Goal: Information Seeking & Learning: Check status

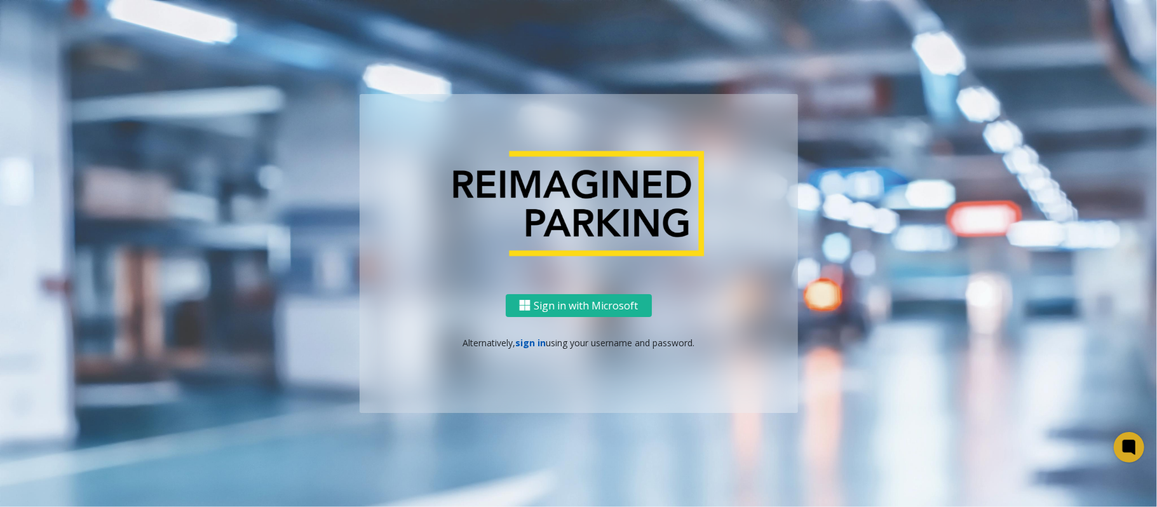
click at [527, 347] on link "sign in" at bounding box center [530, 343] width 30 height 12
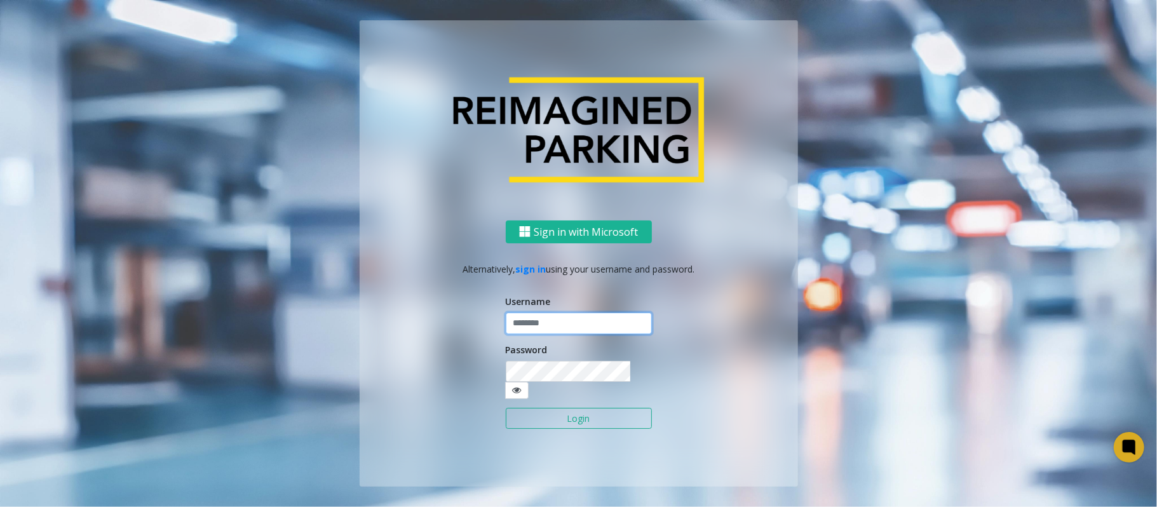
type input "*********"
click at [578, 408] on button "Login" at bounding box center [579, 419] width 146 height 22
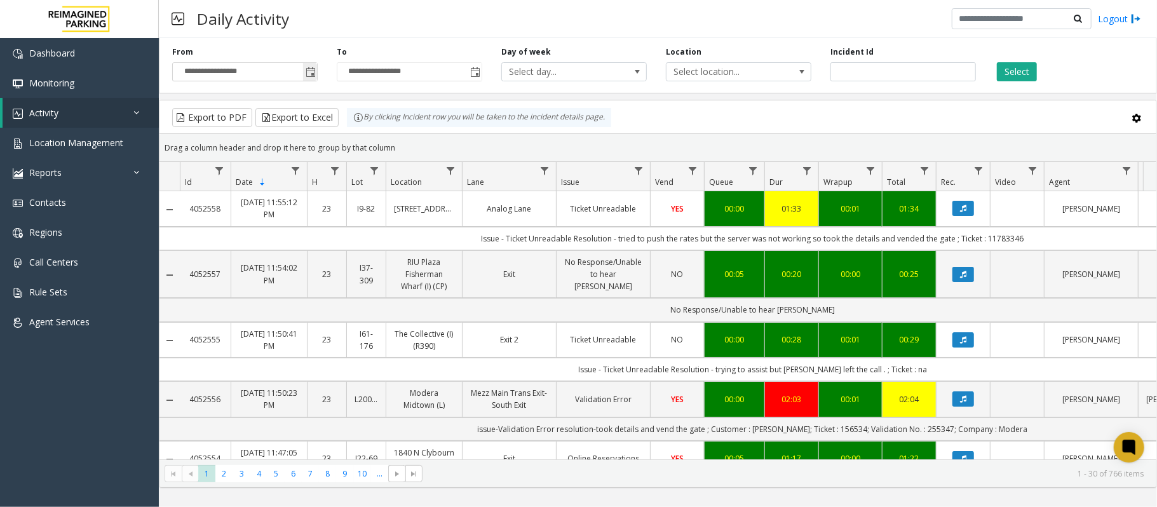
click at [316, 67] on span "Toggle popup" at bounding box center [310, 72] width 14 height 20
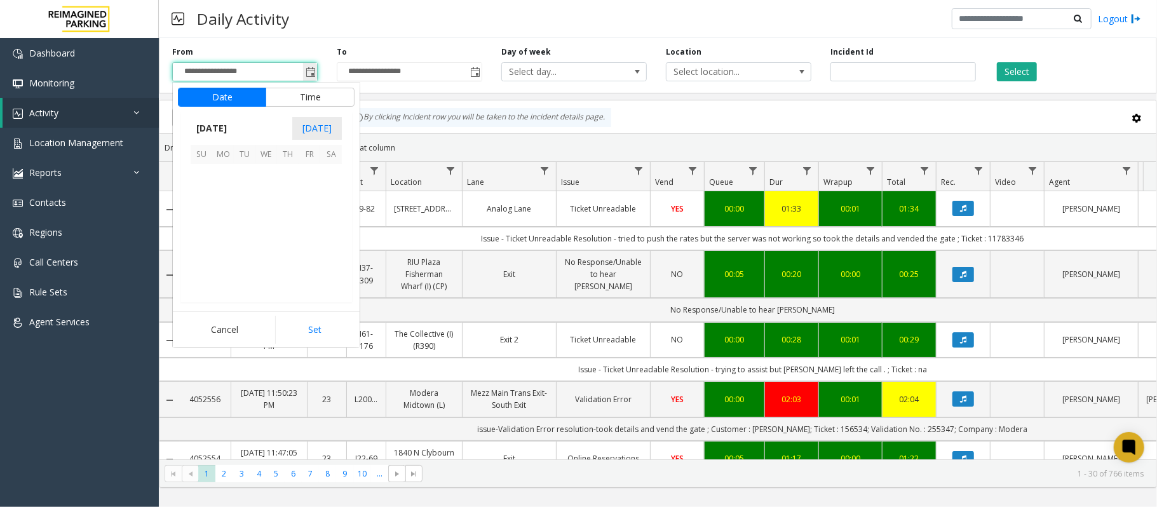
scroll to position [227981, 0]
click at [241, 174] on span "2" at bounding box center [245, 175] width 22 height 22
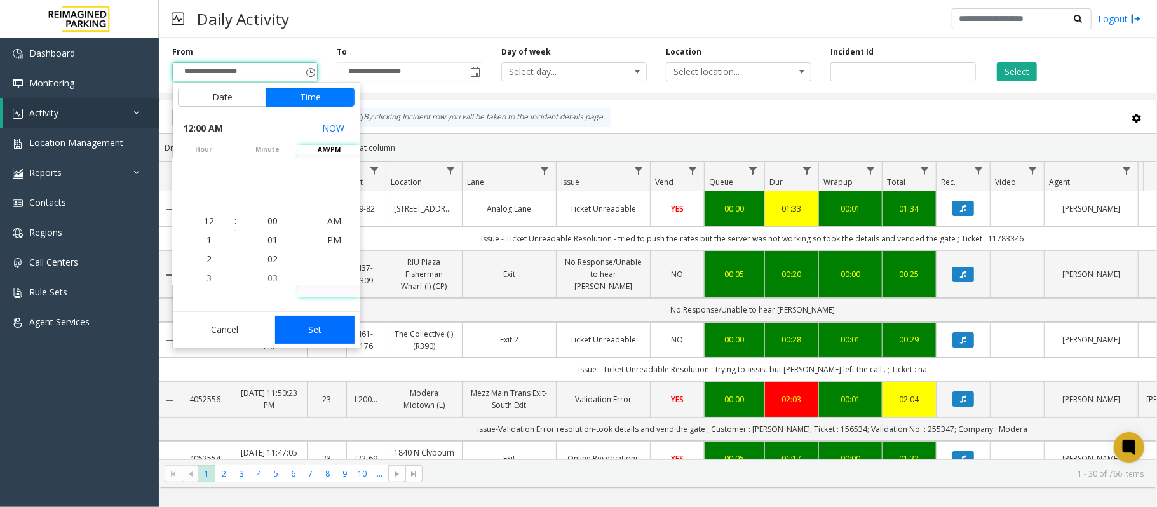
click at [325, 319] on button "Set" at bounding box center [315, 330] width 80 height 28
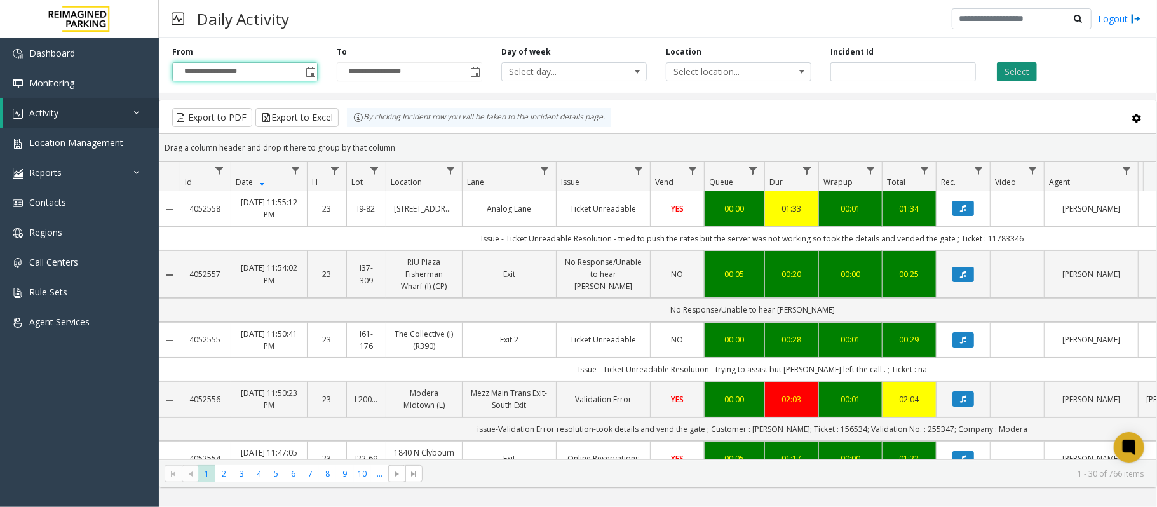
click at [1027, 72] on button "Select" at bounding box center [1017, 71] width 40 height 19
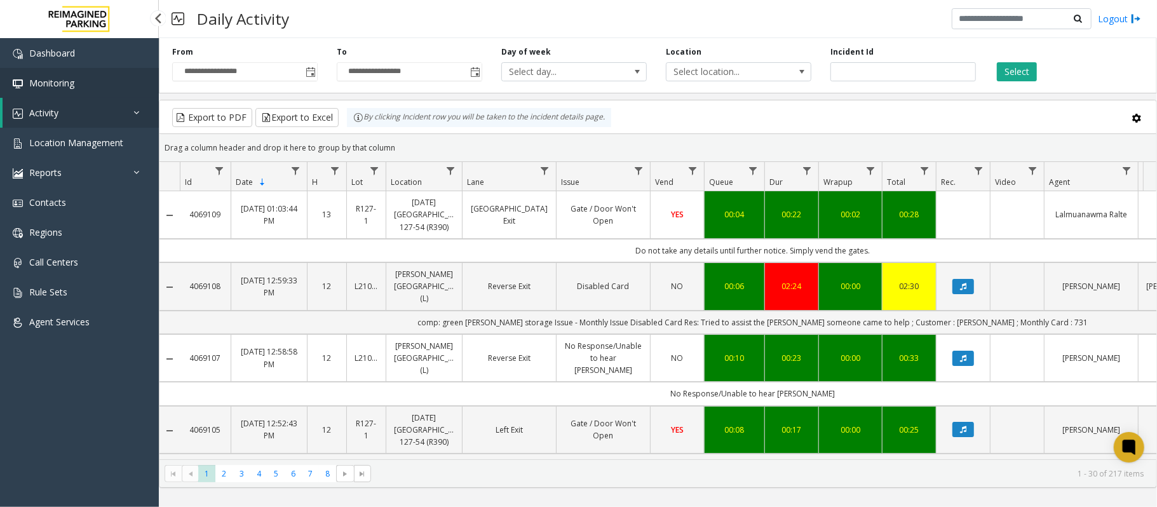
click at [88, 87] on link "Monitoring" at bounding box center [79, 83] width 159 height 30
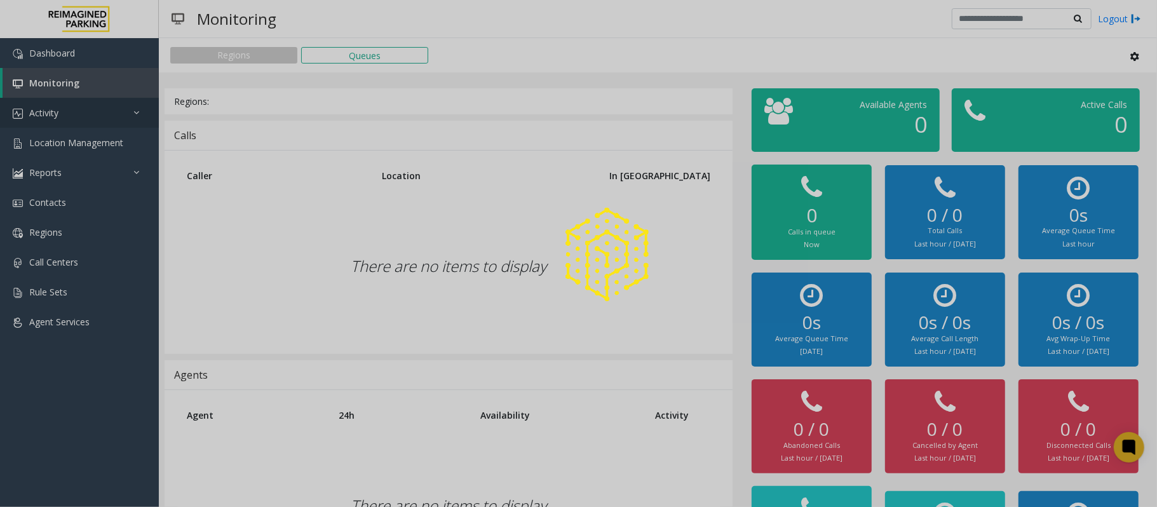
click at [87, 114] on link "Activity" at bounding box center [79, 113] width 159 height 30
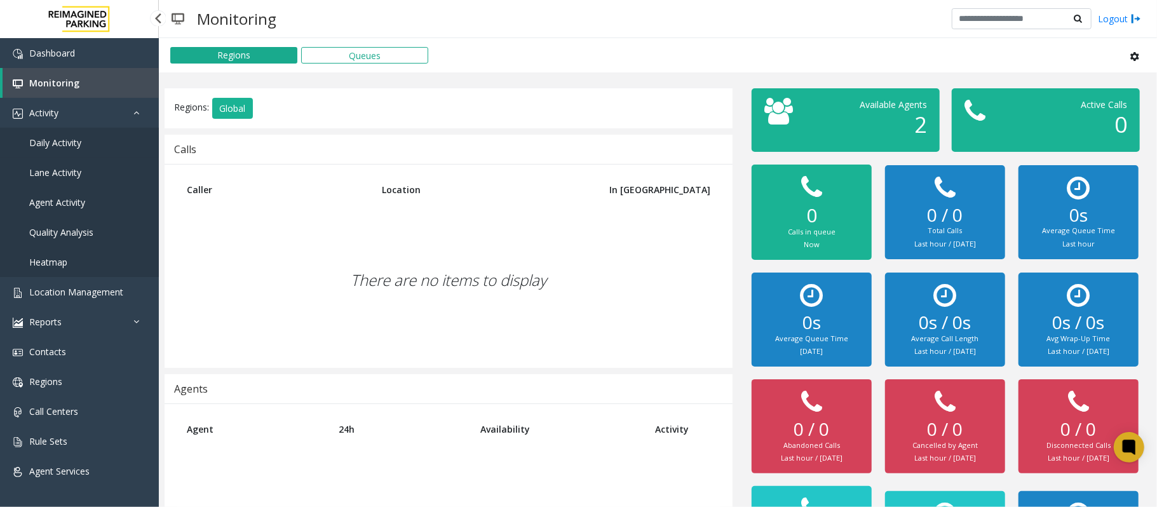
click at [90, 145] on link "Daily Activity" at bounding box center [79, 143] width 159 height 30
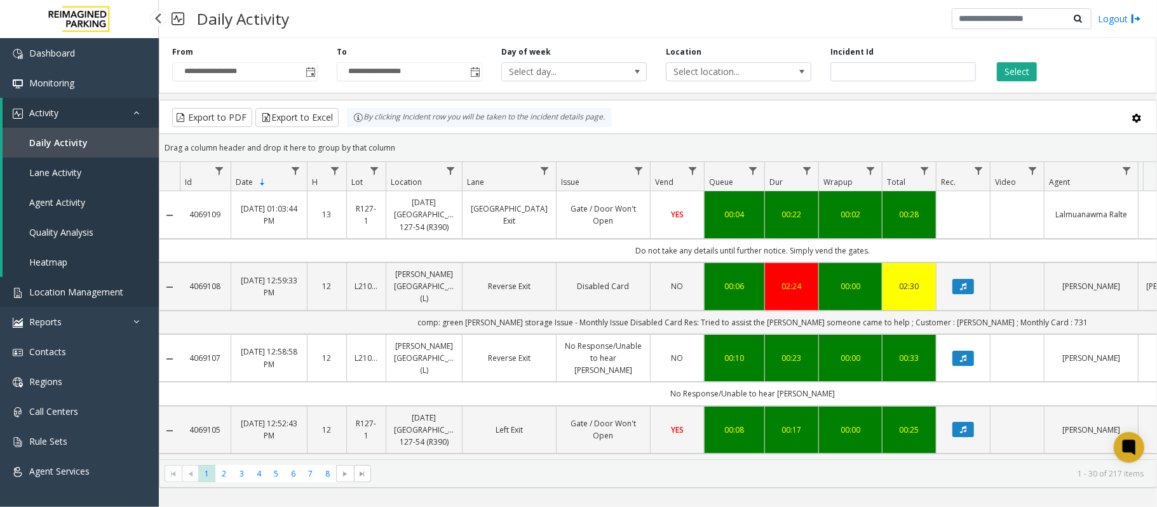
click at [125, 288] on link "Location Management" at bounding box center [79, 292] width 159 height 30
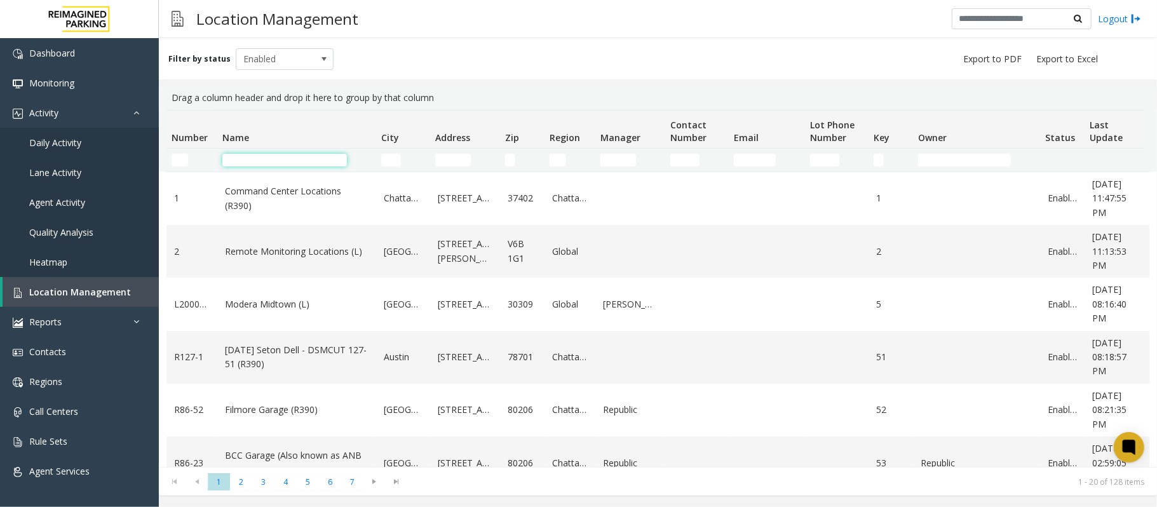
click at [315, 155] on input "Name Filter" at bounding box center [284, 160] width 125 height 13
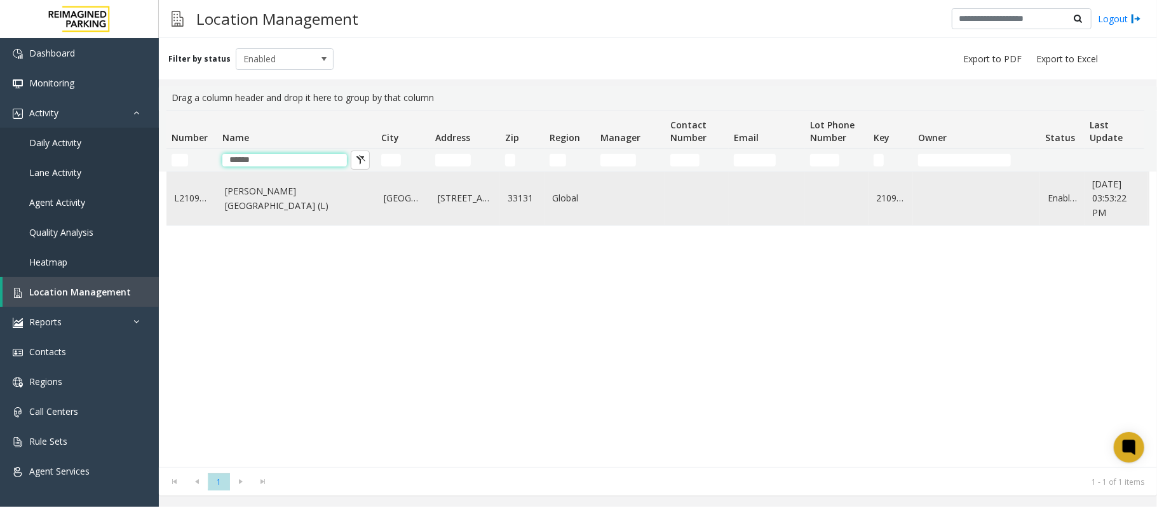
type input "*****"
click at [324, 191] on td "Wells Fargo Center (L)" at bounding box center [296, 198] width 159 height 53
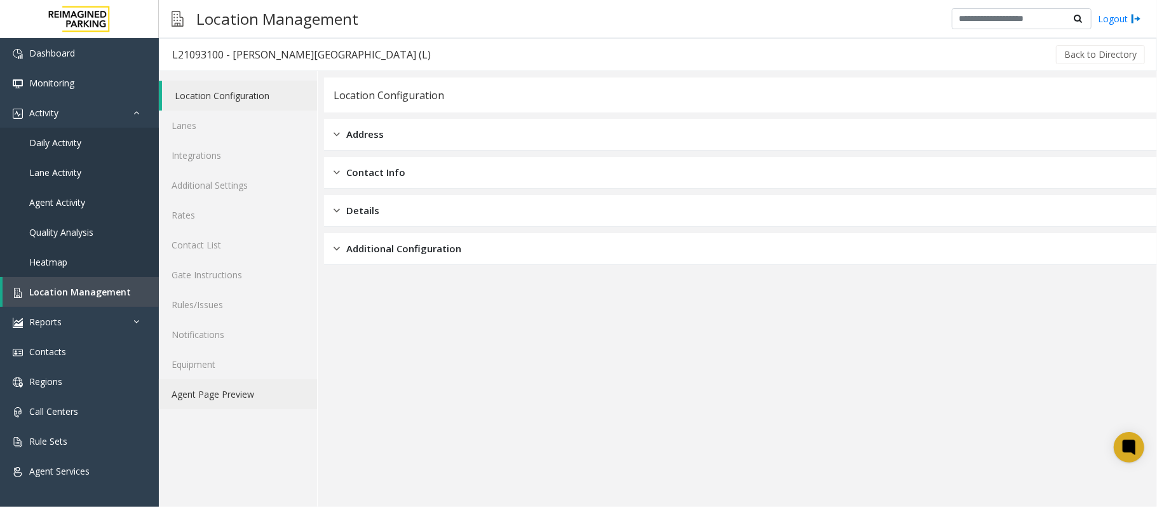
click at [266, 395] on link "Agent Page Preview" at bounding box center [238, 394] width 158 height 30
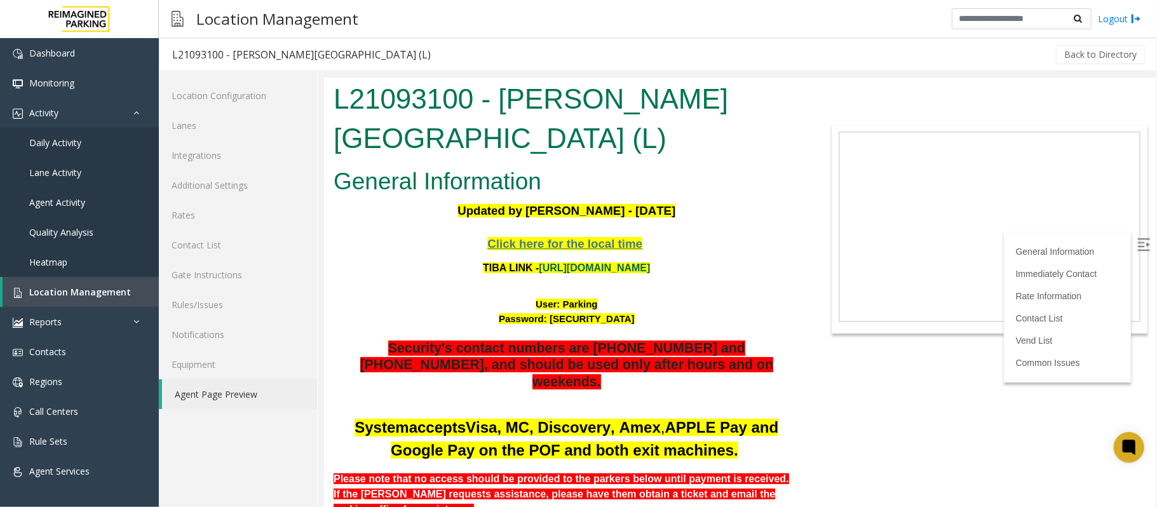
click at [608, 262] on link "https://wellsfargoctr-web.sp.tibaparking.net/" at bounding box center [593, 267] width 111 height 11
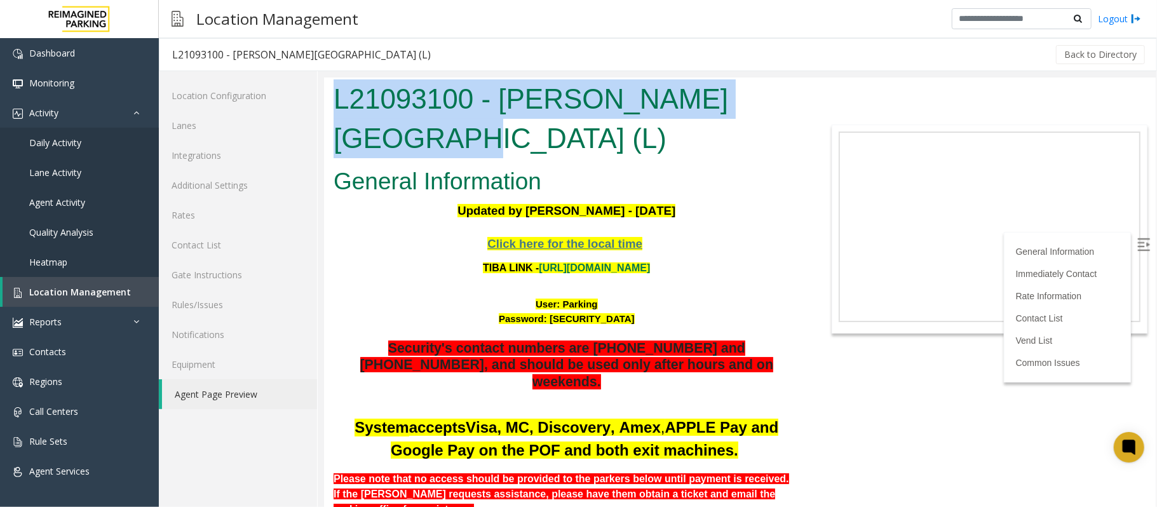
drag, startPoint x: 792, startPoint y: 105, endPoint x: 323, endPoint y: 113, distance: 468.9
click at [323, 113] on div "L21093100 - Wells Fargo Center (L)" at bounding box center [565, 119] width 485 height 85
copy h1 "L21093100 - Wells Fargo Center (L)"
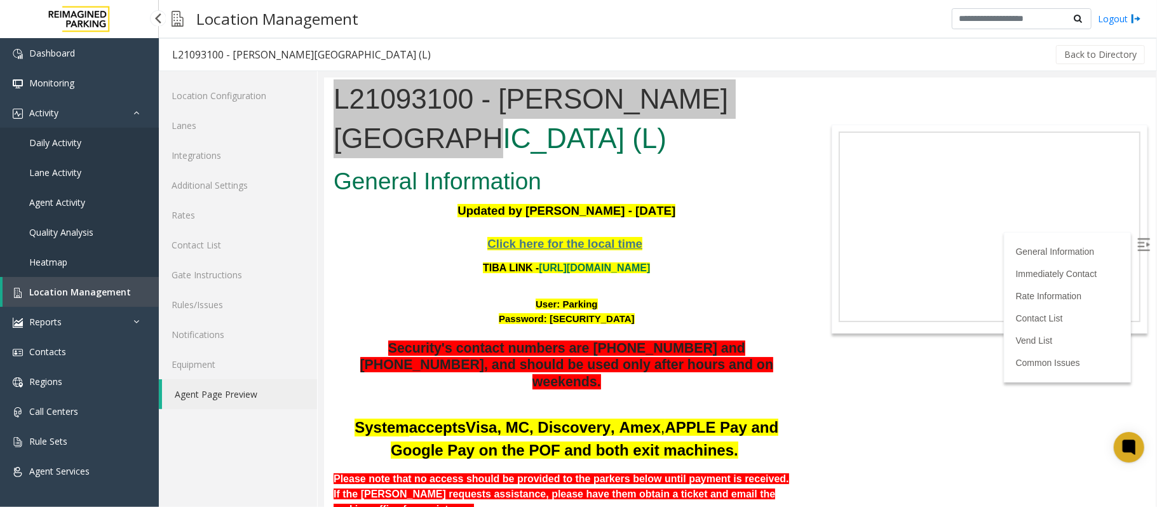
click at [118, 287] on span "Location Management" at bounding box center [80, 292] width 102 height 12
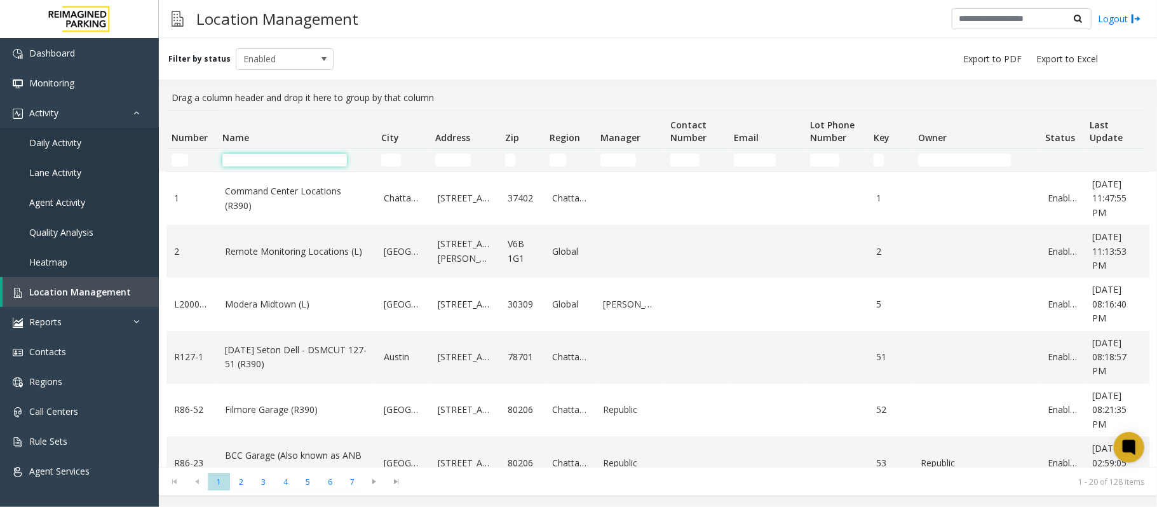
click at [296, 164] on input "Name Filter" at bounding box center [284, 160] width 125 height 13
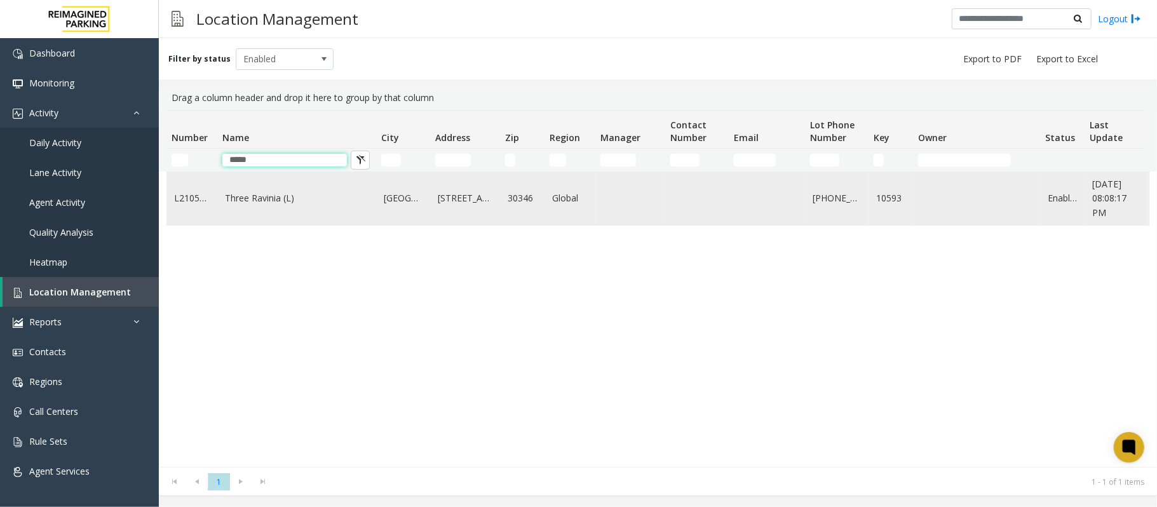
type input "*****"
click at [336, 206] on td "Three Ravinia (L)" at bounding box center [296, 198] width 159 height 53
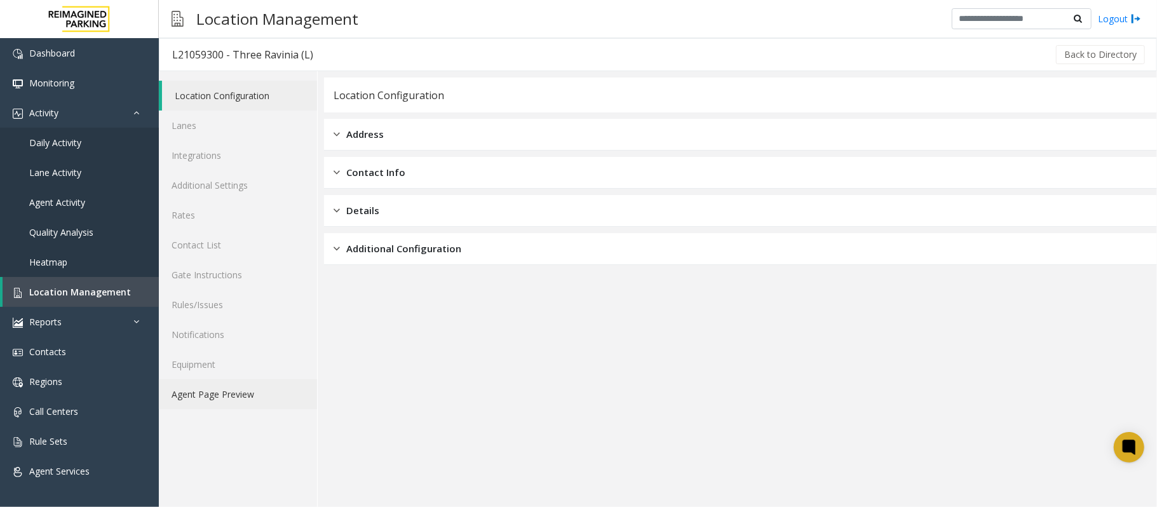
click at [252, 398] on link "Agent Page Preview" at bounding box center [238, 394] width 158 height 30
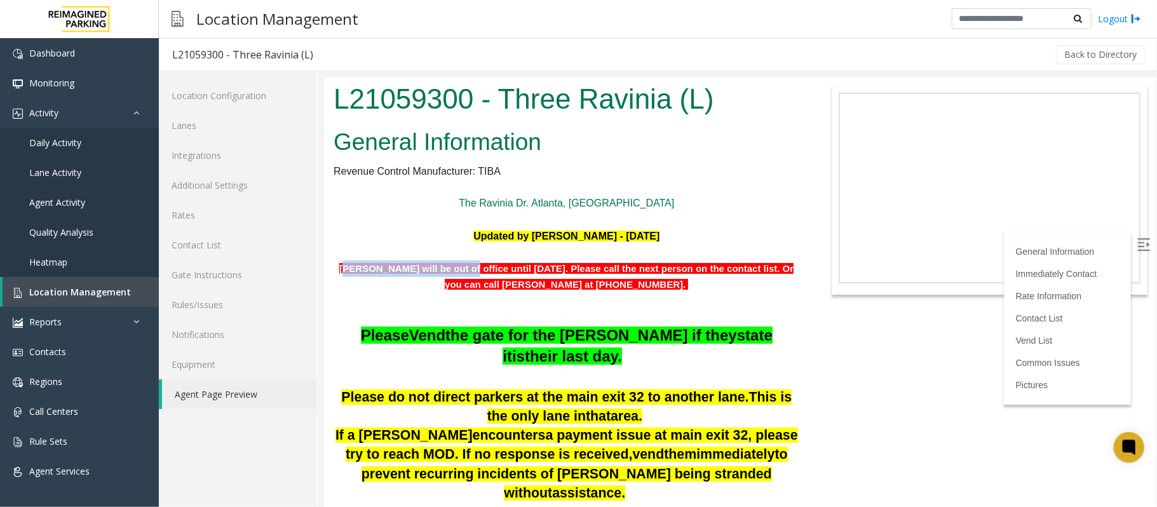
drag, startPoint x: 346, startPoint y: 270, endPoint x: 462, endPoint y: 270, distance: 116.2
click at [462, 270] on span "Matt will be out of office until August 26th 2025. Please call the next person …" at bounding box center [541, 267] width 404 height 11
click at [562, 270] on span "Matt will be out of office until August 26th 2025. Please call the next person …" at bounding box center [541, 267] width 404 height 11
drag, startPoint x: 562, startPoint y: 263, endPoint x: 457, endPoint y: 260, distance: 104.9
click at [457, 262] on span "Matt will be out of office until August 26th 2025. Please call the next person …" at bounding box center [541, 267] width 404 height 11
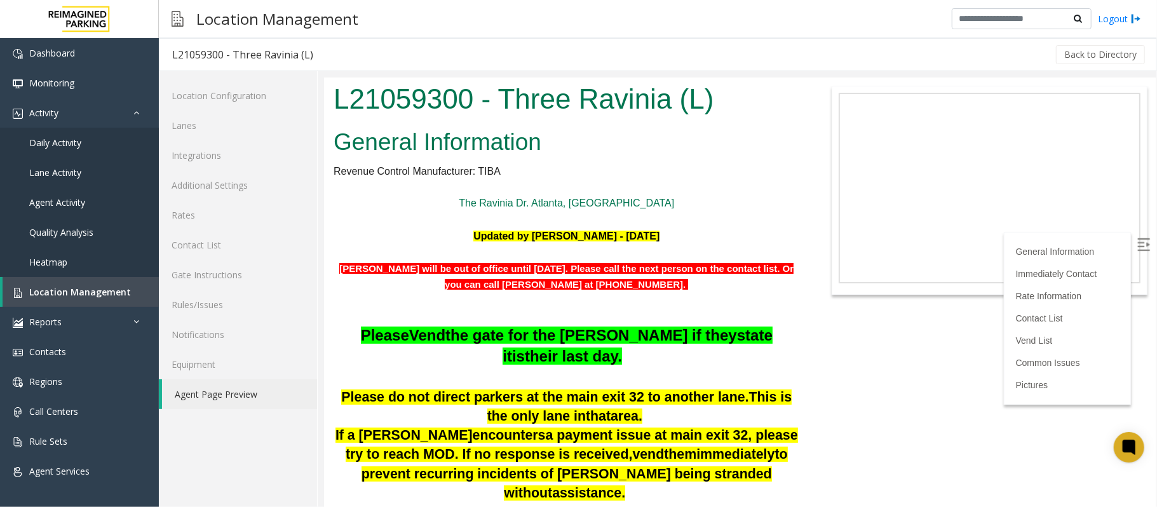
click at [1136, 238] on img at bounding box center [1142, 244] width 13 height 13
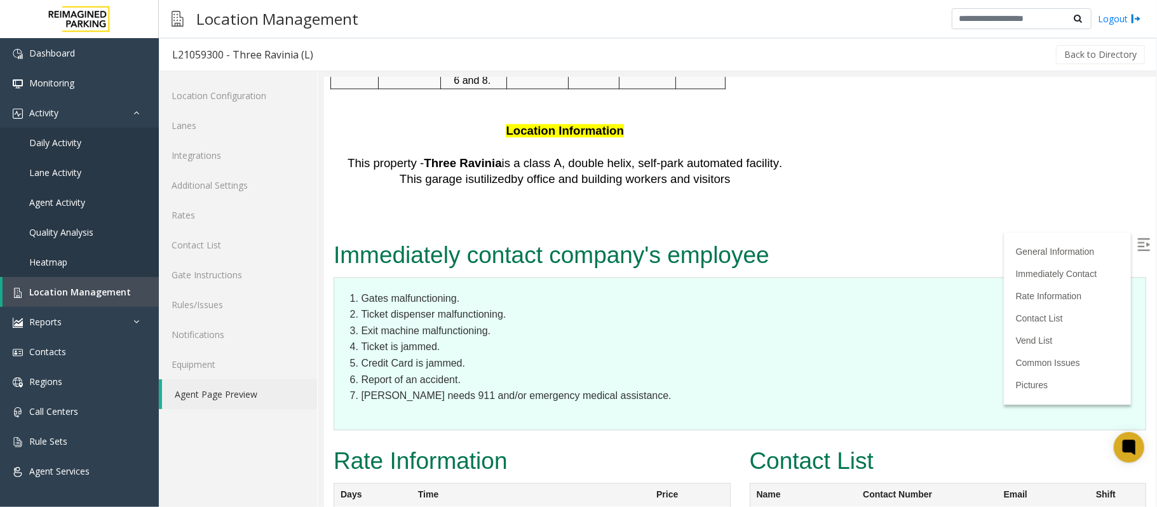
scroll to position [2371, 0]
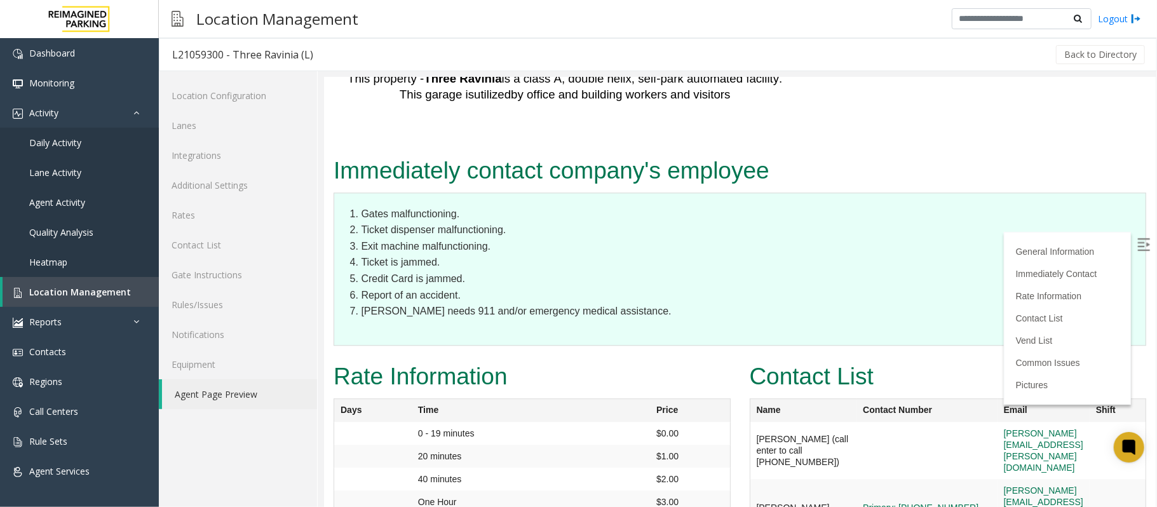
click at [751, 270] on li "Credit Card is jammed." at bounding box center [746, 278] width 772 height 17
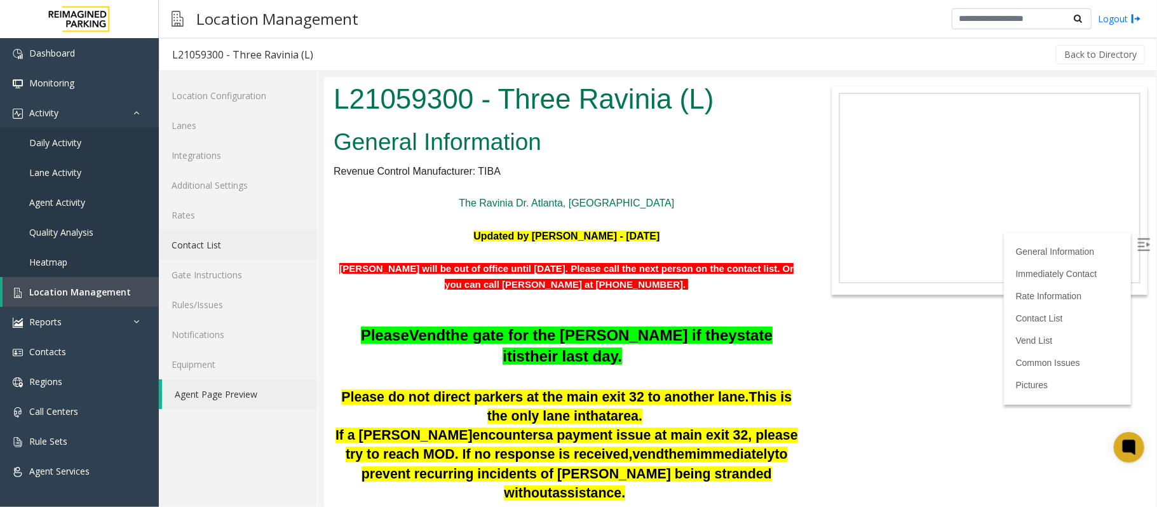
scroll to position [2371, 0]
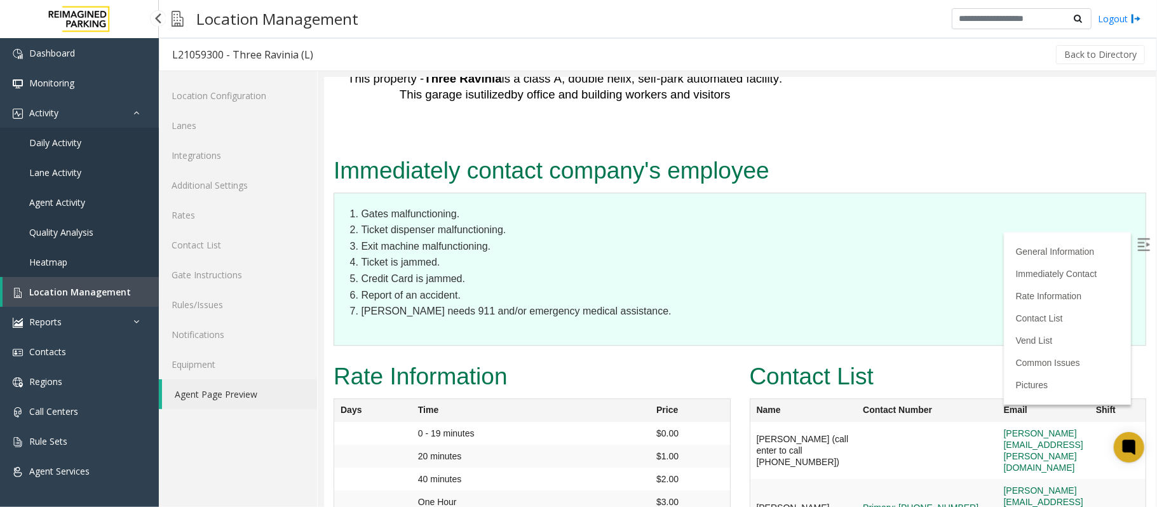
click at [119, 291] on span "Location Management" at bounding box center [80, 292] width 102 height 12
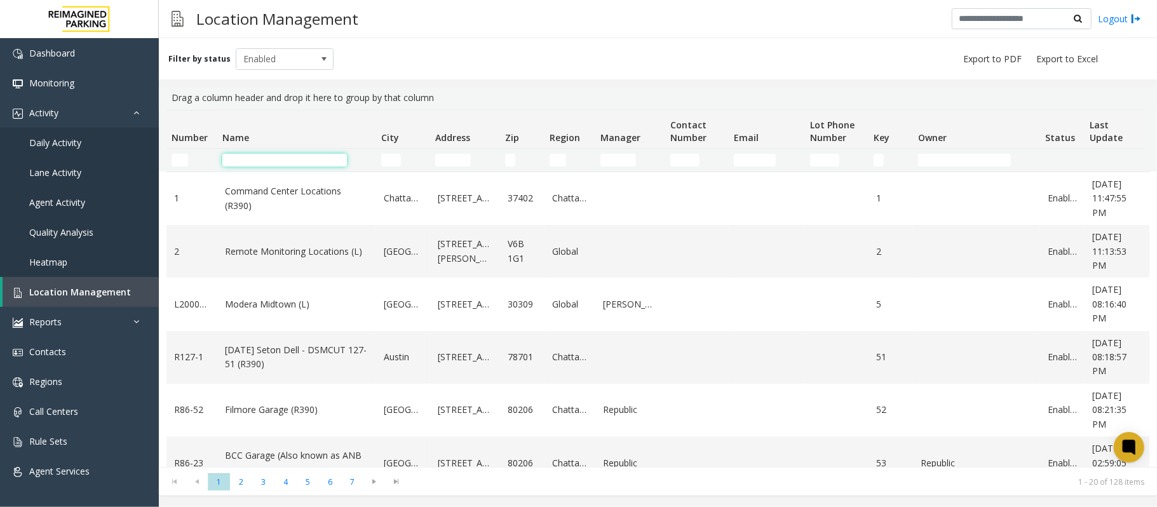
click at [315, 165] on input "Name Filter" at bounding box center [284, 160] width 125 height 13
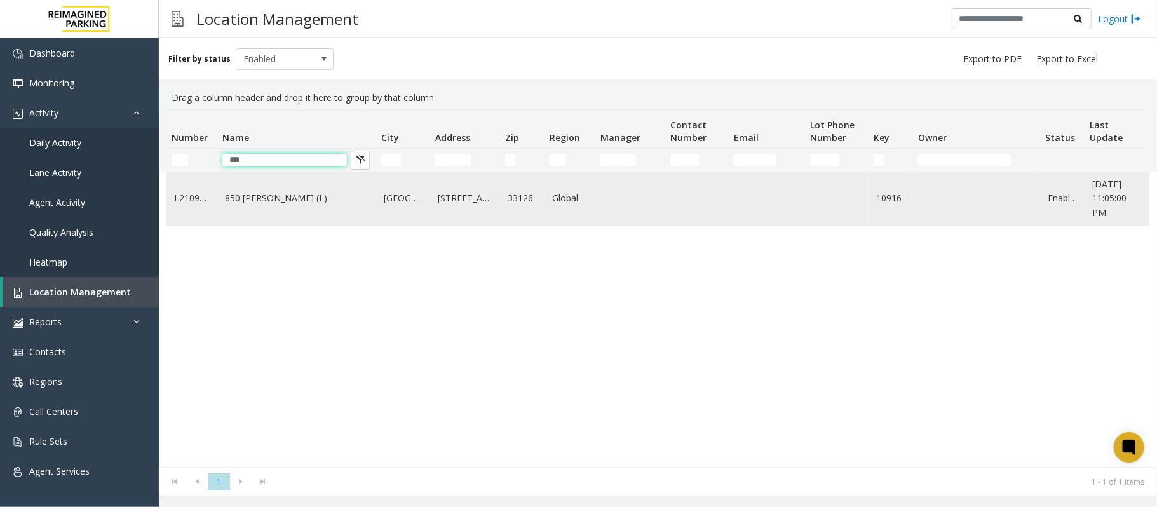
type input "***"
click at [288, 188] on td "850 LeJeune (L)" at bounding box center [296, 198] width 159 height 53
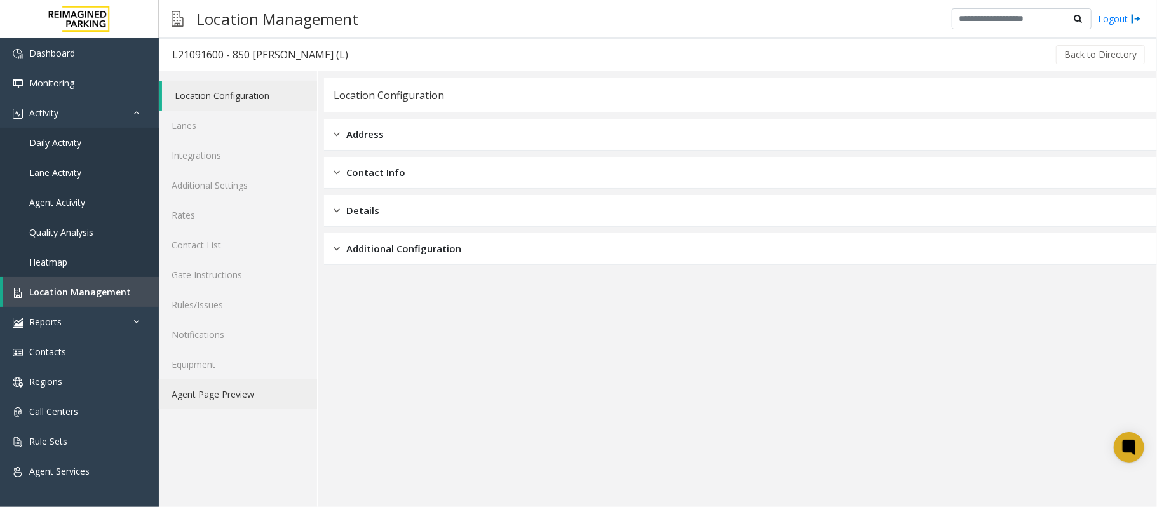
click at [249, 397] on link "Agent Page Preview" at bounding box center [238, 394] width 158 height 30
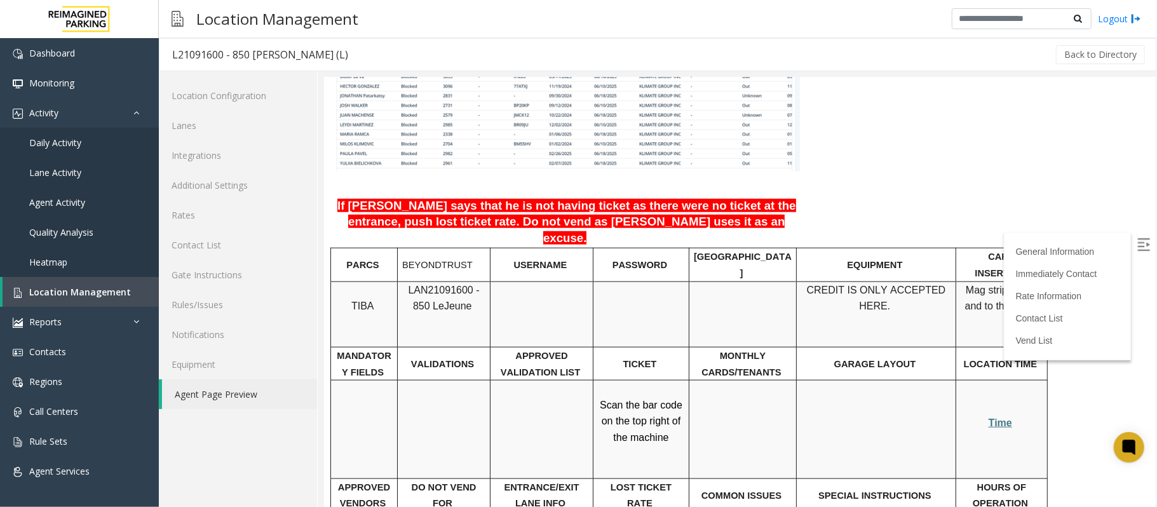
scroll to position [931, 0]
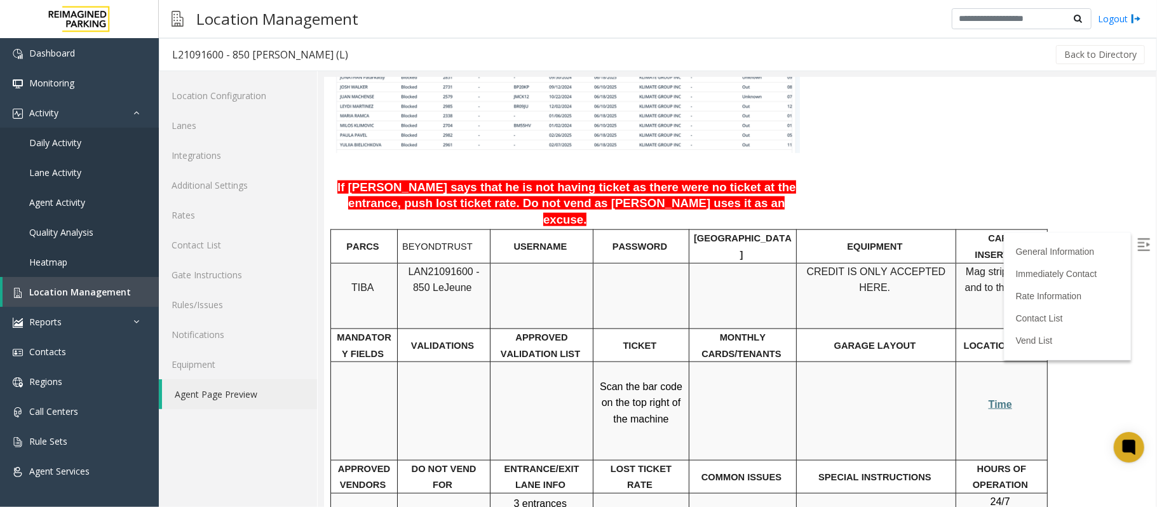
click at [589, 212] on span at bounding box center [587, 218] width 3 height 13
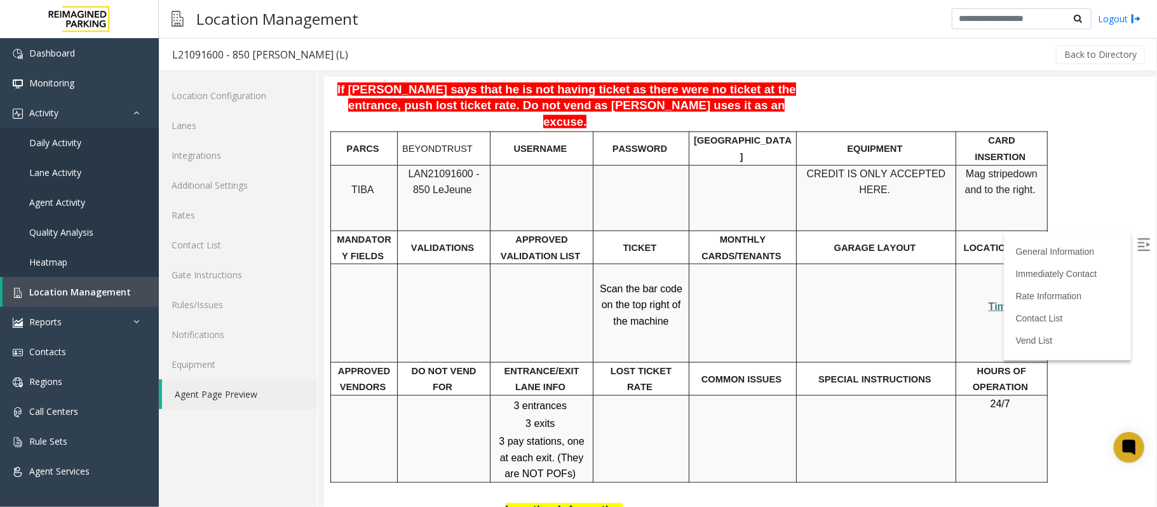
scroll to position [1101, 0]
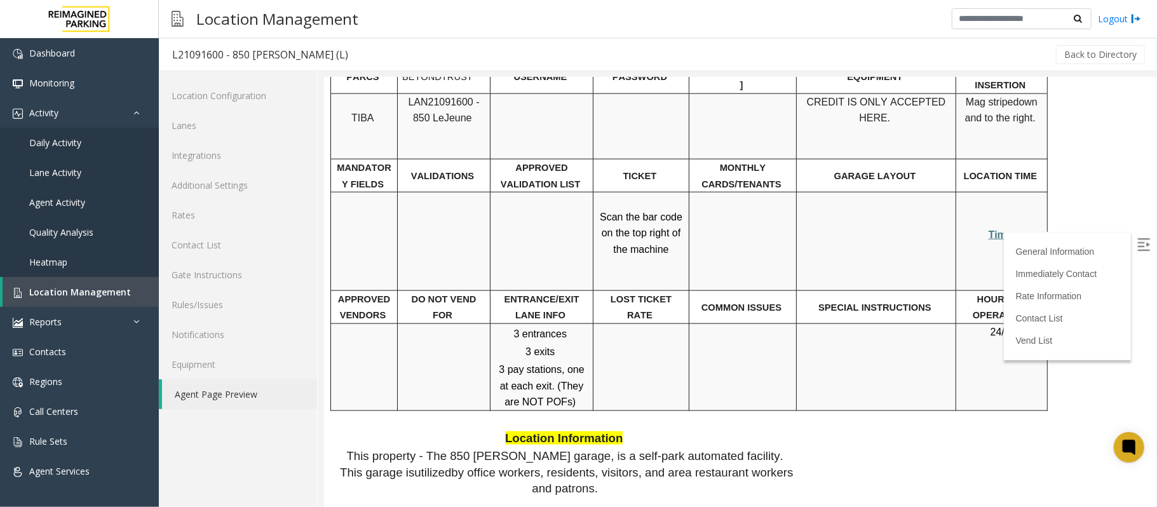
click at [1136, 248] on img at bounding box center [1142, 244] width 13 height 13
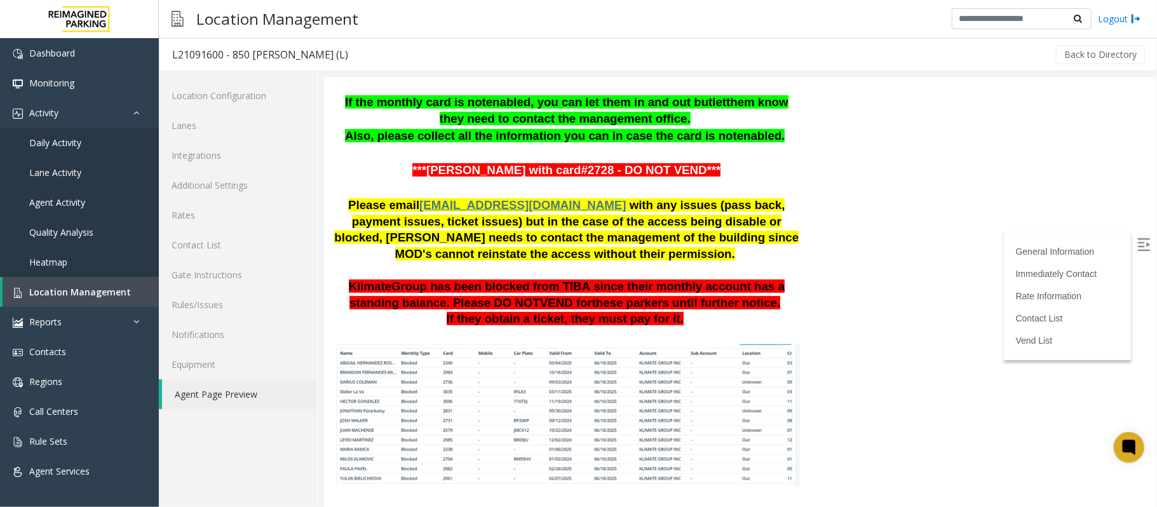
scroll to position [593, 0]
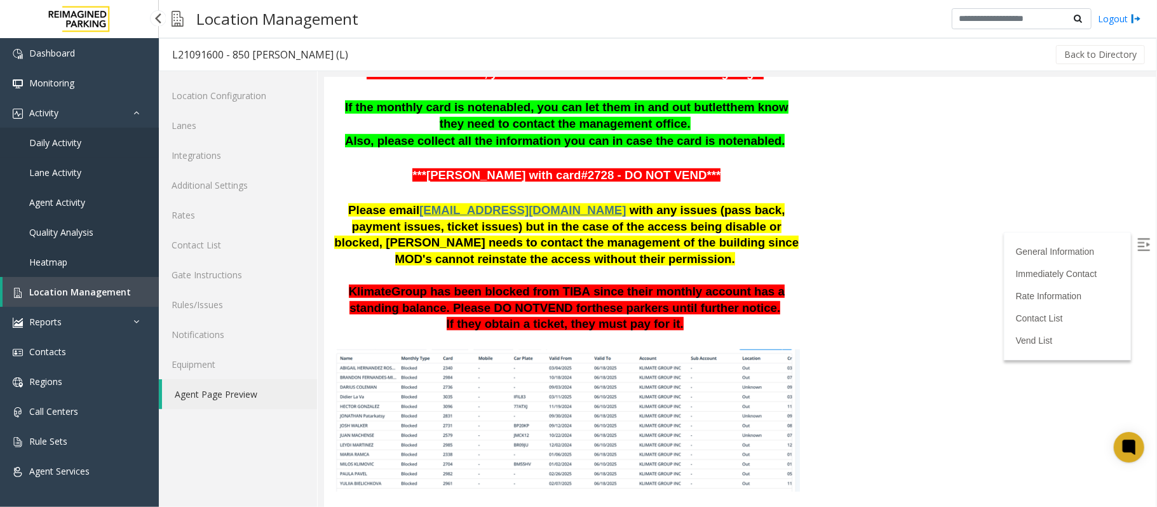
click at [92, 140] on link "Daily Activity" at bounding box center [79, 143] width 159 height 30
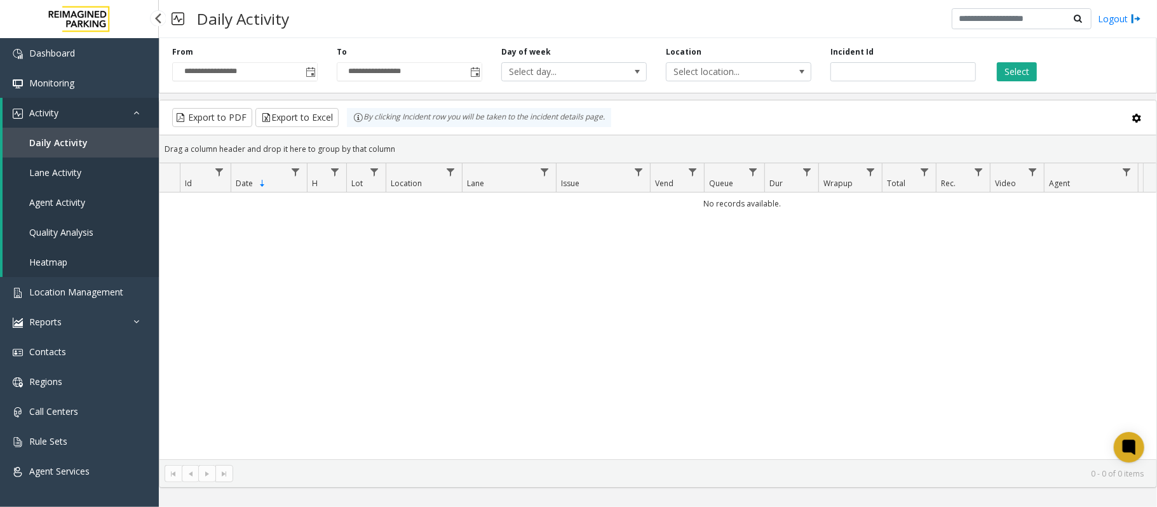
click at [87, 138] on link "Daily Activity" at bounding box center [81, 143] width 156 height 30
click at [1009, 74] on button "Select" at bounding box center [1017, 71] width 40 height 19
click at [306, 69] on span "Toggle popup" at bounding box center [311, 72] width 10 height 10
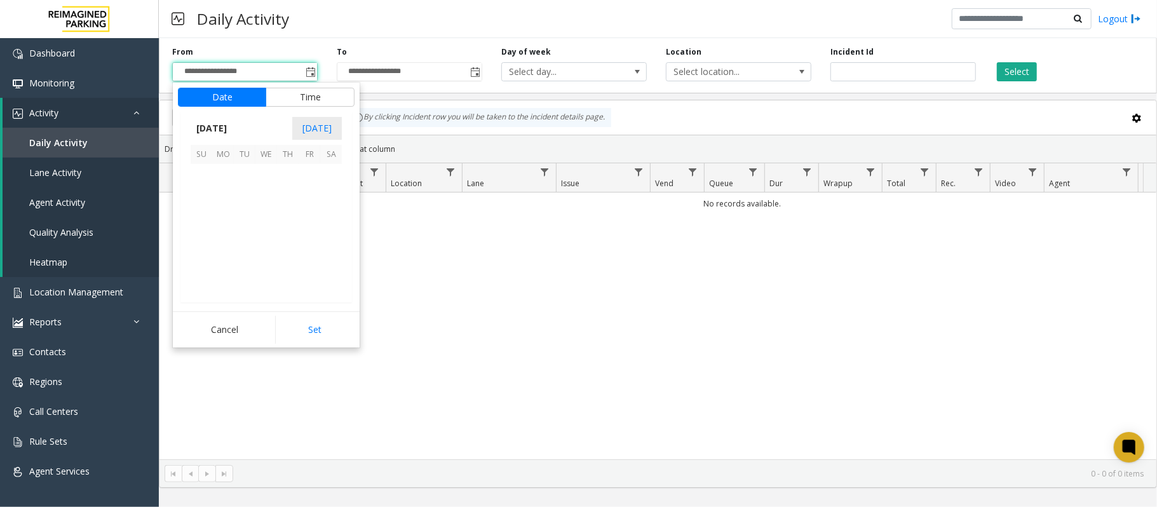
scroll to position [227981, 0]
click at [248, 173] on span "2" at bounding box center [245, 175] width 22 height 22
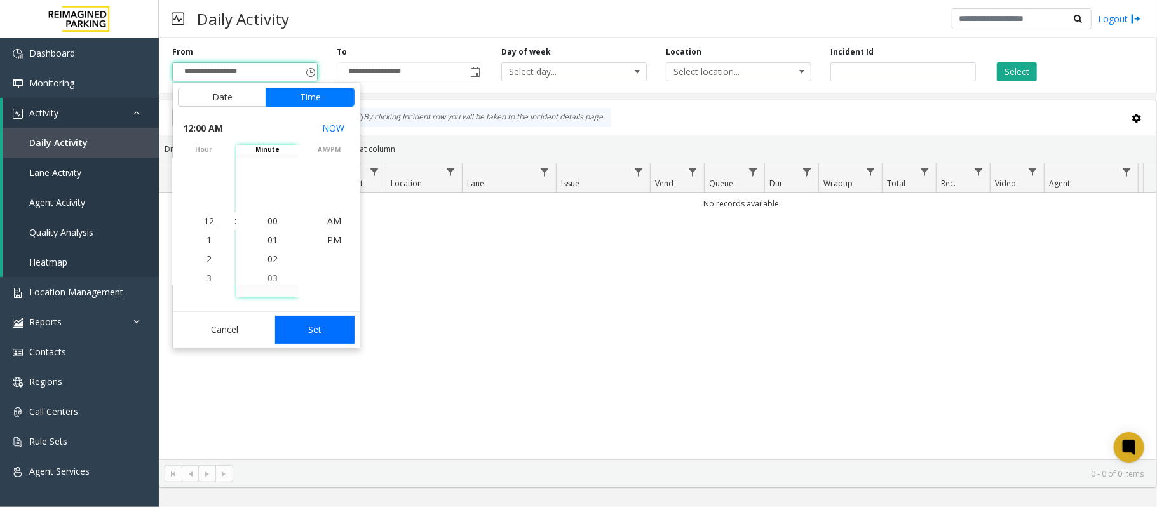
click at [310, 334] on button "Set" at bounding box center [315, 330] width 80 height 28
type input "**********"
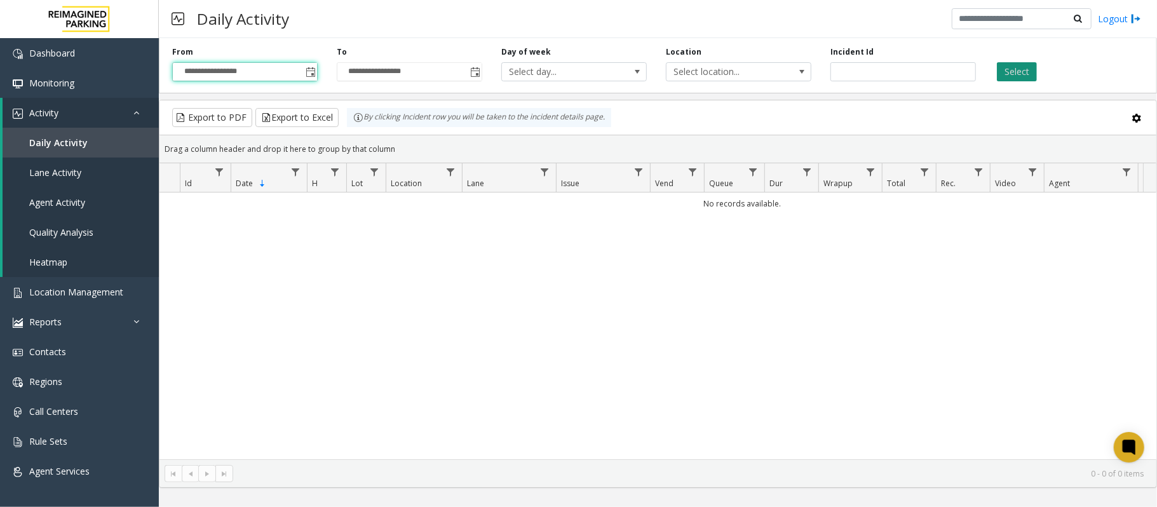
click at [1001, 69] on button "Select" at bounding box center [1017, 71] width 40 height 19
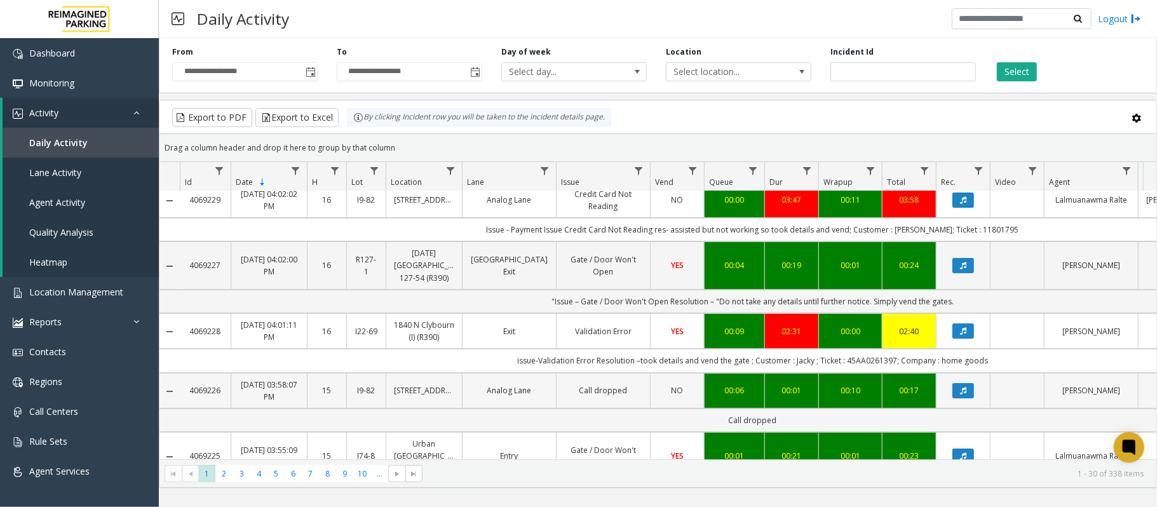
scroll to position [169, 0]
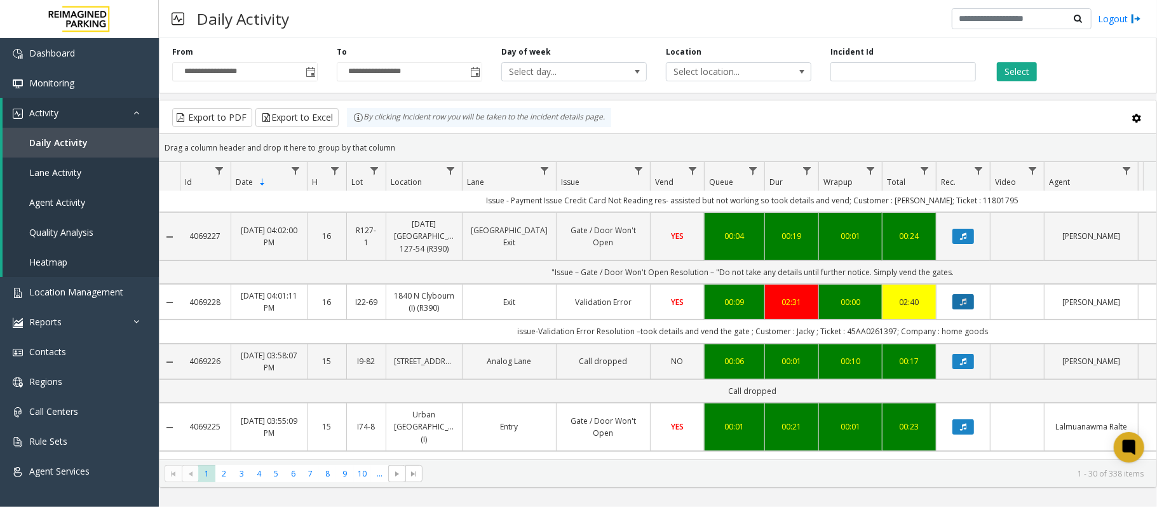
click at [962, 298] on icon "Data table" at bounding box center [963, 302] width 6 height 8
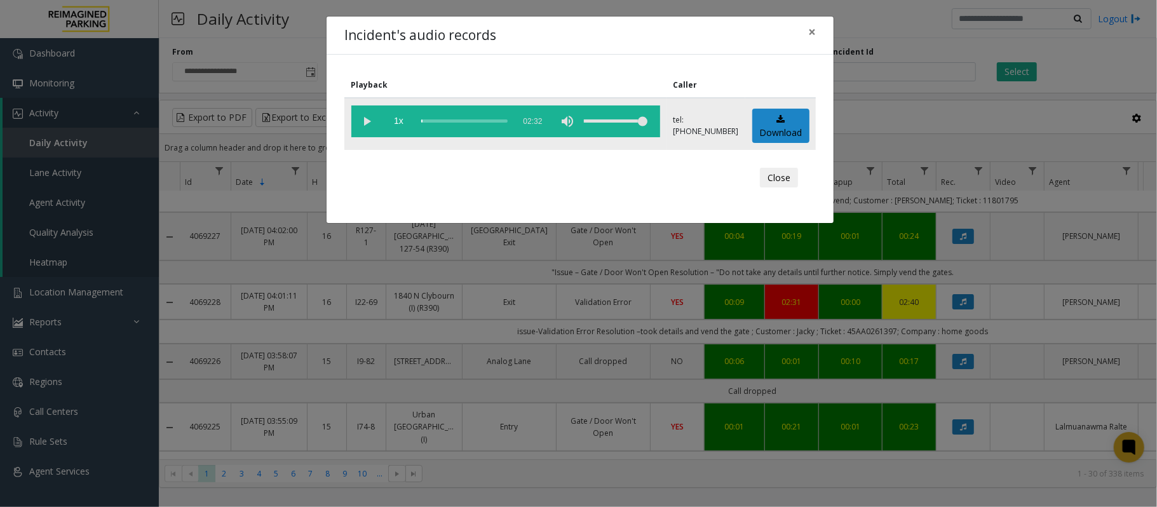
click at [367, 125] on vg-play-pause at bounding box center [367, 121] width 32 height 32
click at [437, 120] on div "scrub bar" at bounding box center [464, 121] width 86 height 32
click at [819, 34] on button "×" at bounding box center [811, 32] width 25 height 31
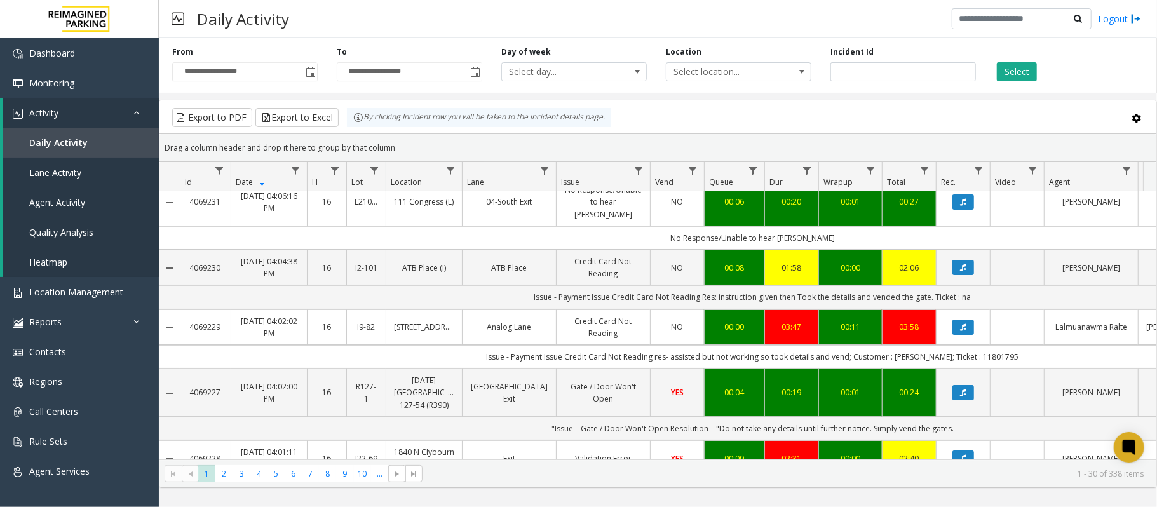
scroll to position [0, 0]
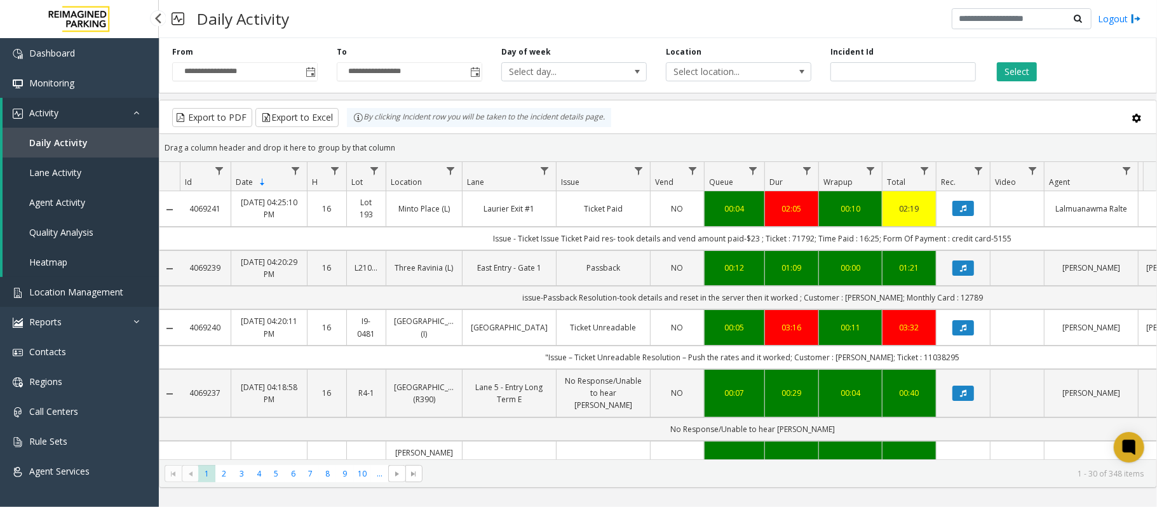
click at [100, 290] on span "Location Management" at bounding box center [76, 292] width 94 height 12
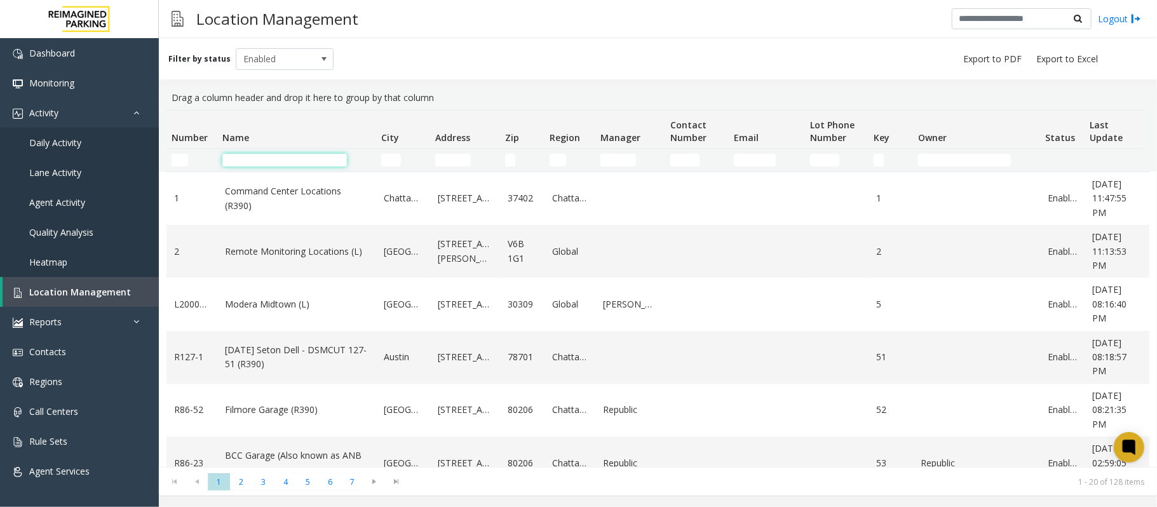
click at [290, 164] on input "Name Filter" at bounding box center [284, 160] width 125 height 13
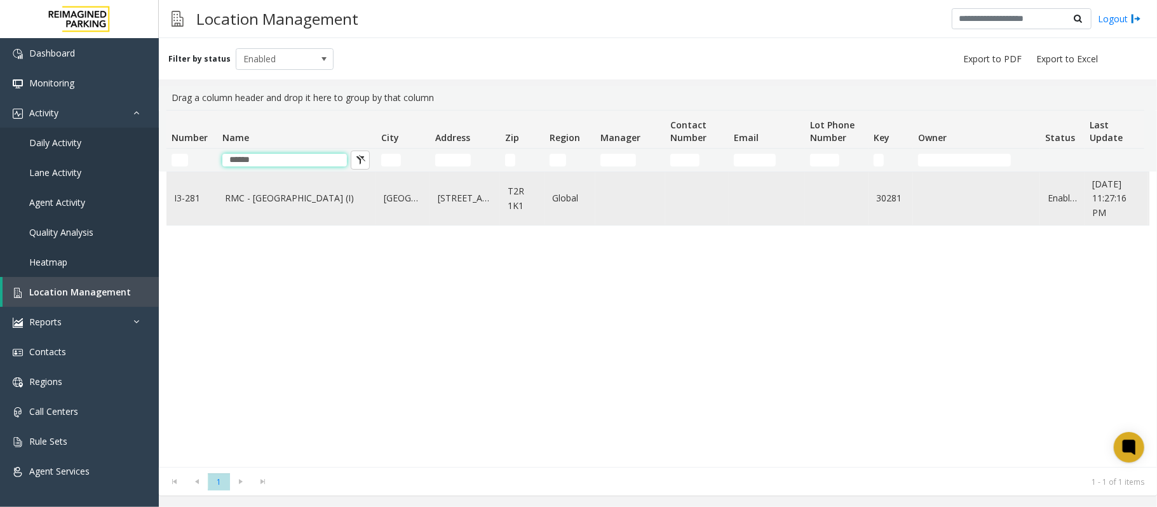
type input "*****"
click at [296, 196] on link "RMC - Mount Royal Village (I)" at bounding box center [297, 198] width 144 height 14
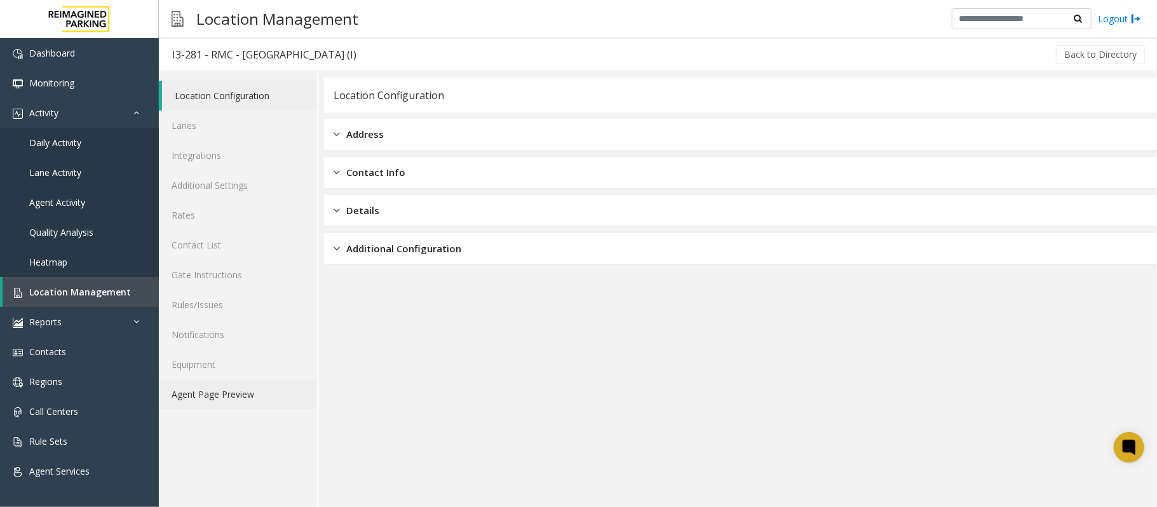
click at [267, 403] on link "Agent Page Preview" at bounding box center [238, 394] width 158 height 30
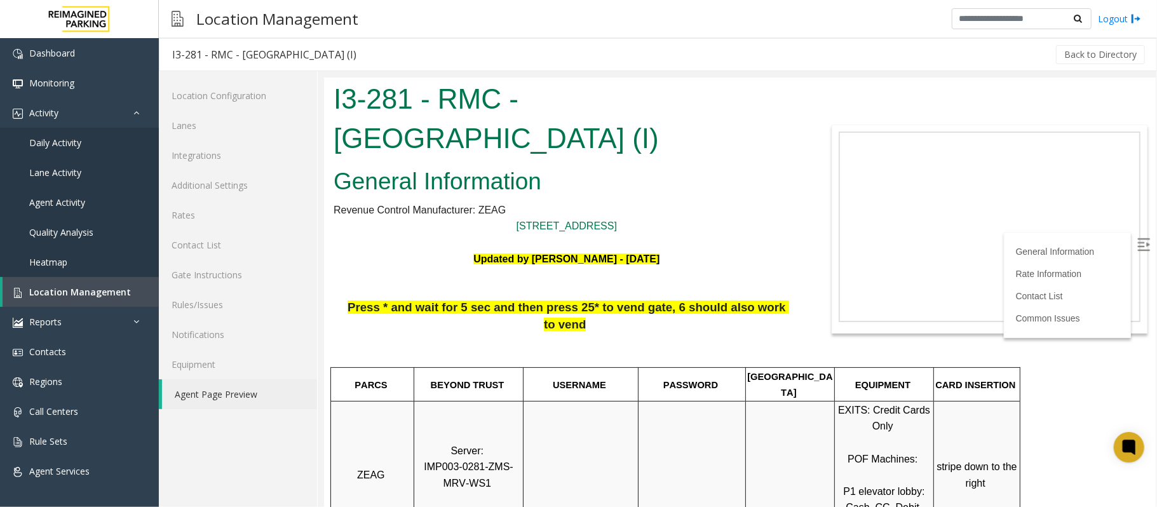
scroll to position [254, 0]
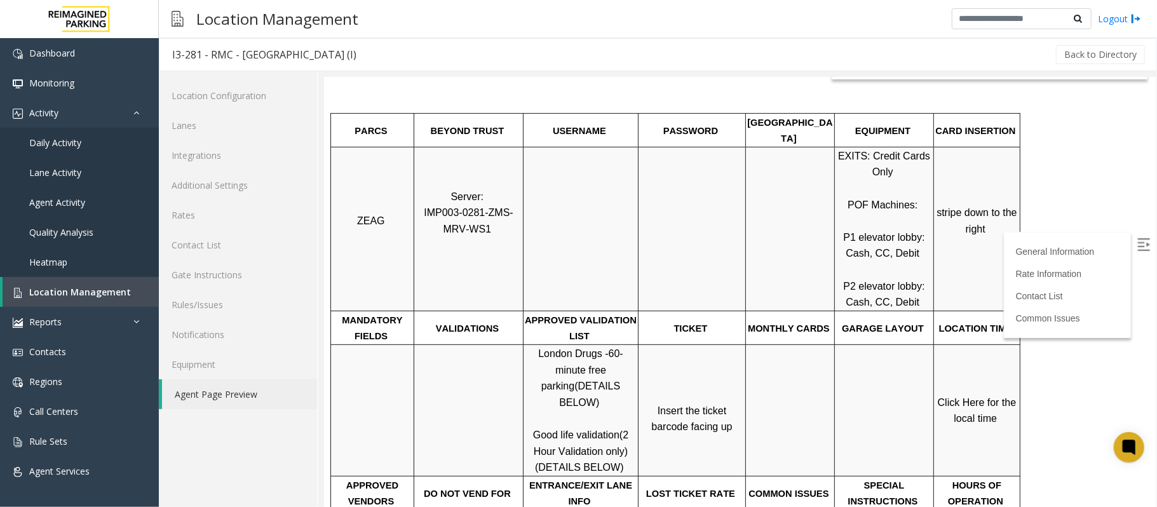
click at [1136, 247] on img at bounding box center [1142, 244] width 13 height 13
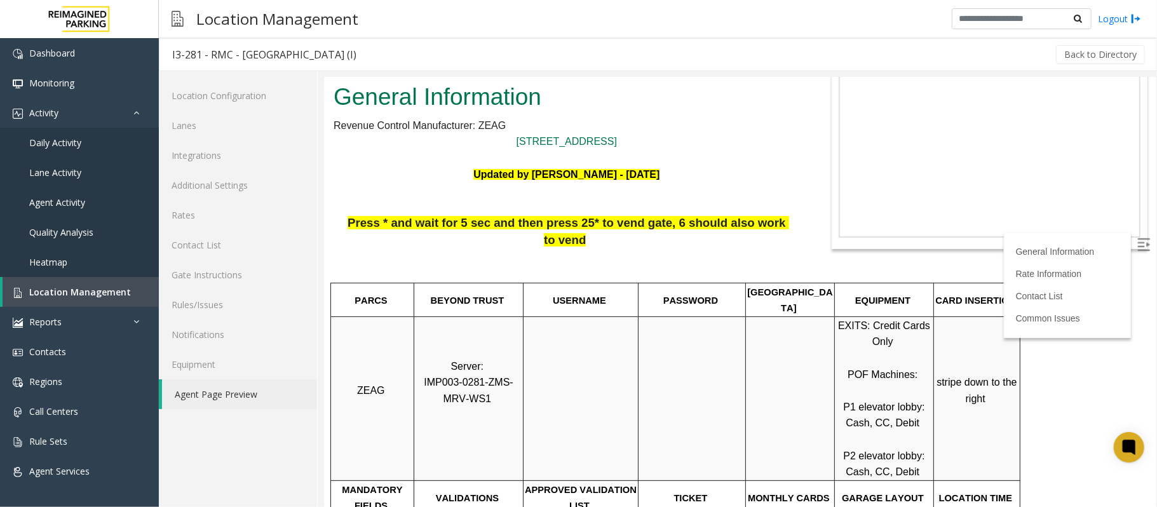
scroll to position [0, 0]
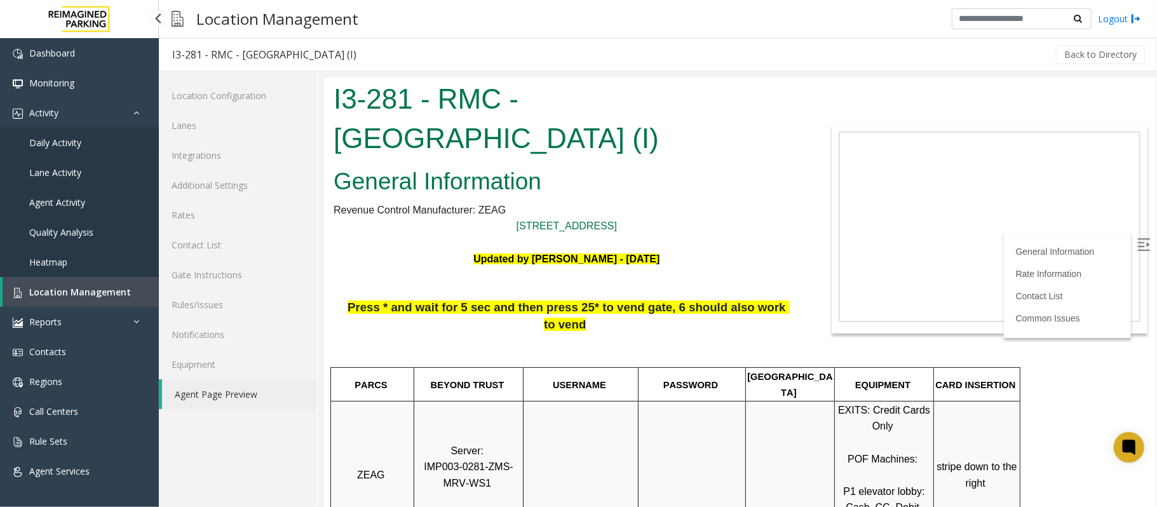
click at [62, 142] on span "Daily Activity" at bounding box center [55, 143] width 52 height 12
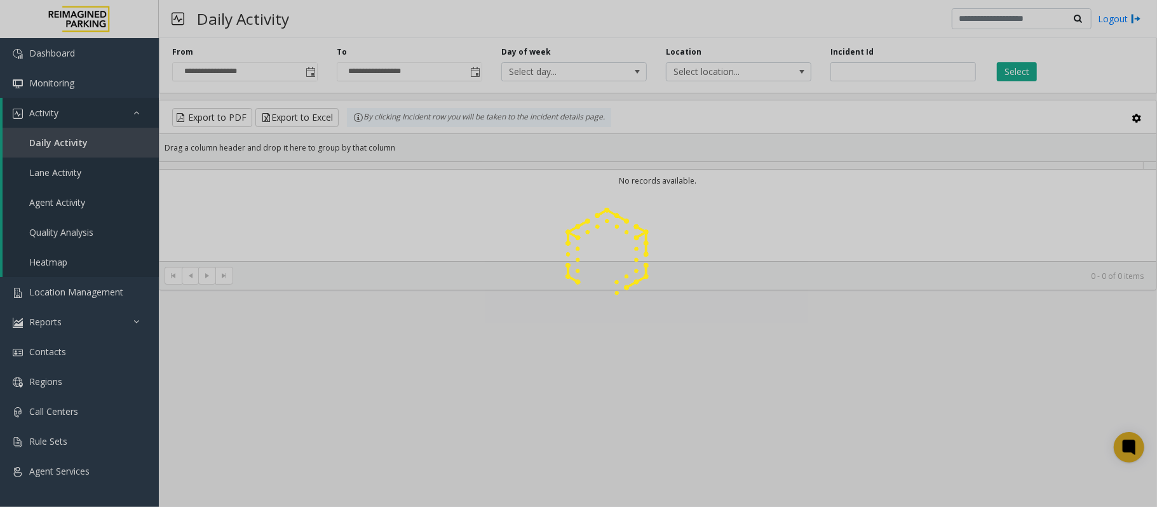
click at [913, 66] on div at bounding box center [578, 253] width 1157 height 507
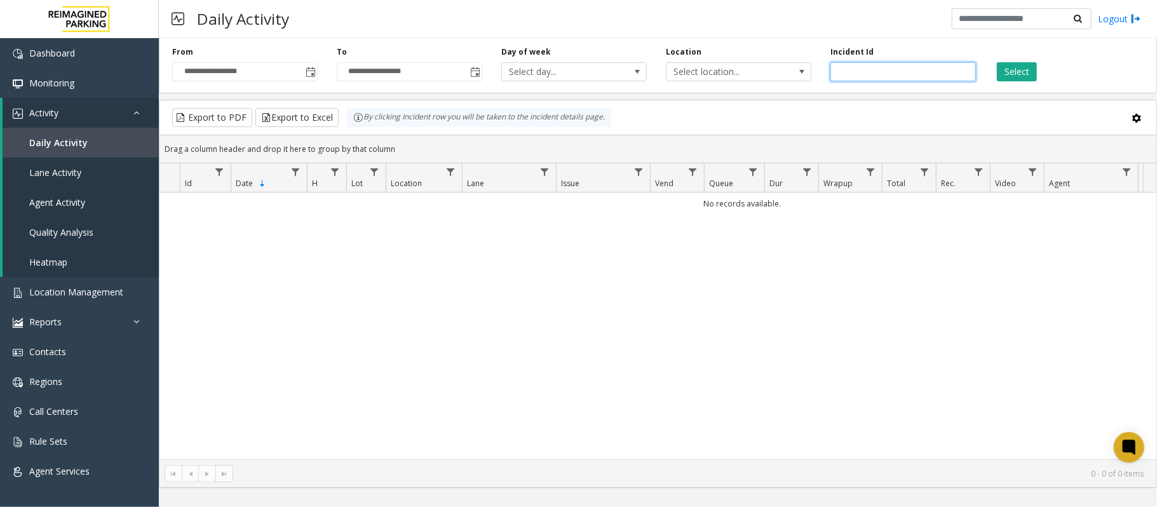
click at [910, 74] on input "number" at bounding box center [902, 71] width 145 height 19
paste input "*******"
type input "*******"
click at [1010, 79] on button "Select" at bounding box center [1017, 71] width 40 height 19
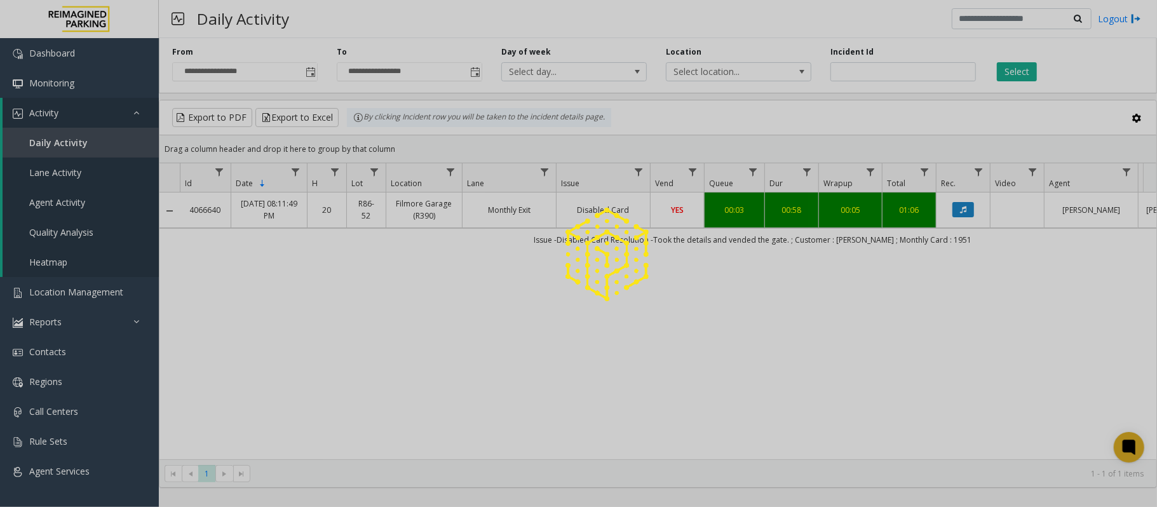
click at [971, 245] on app-root "**********" at bounding box center [578, 253] width 1157 height 507
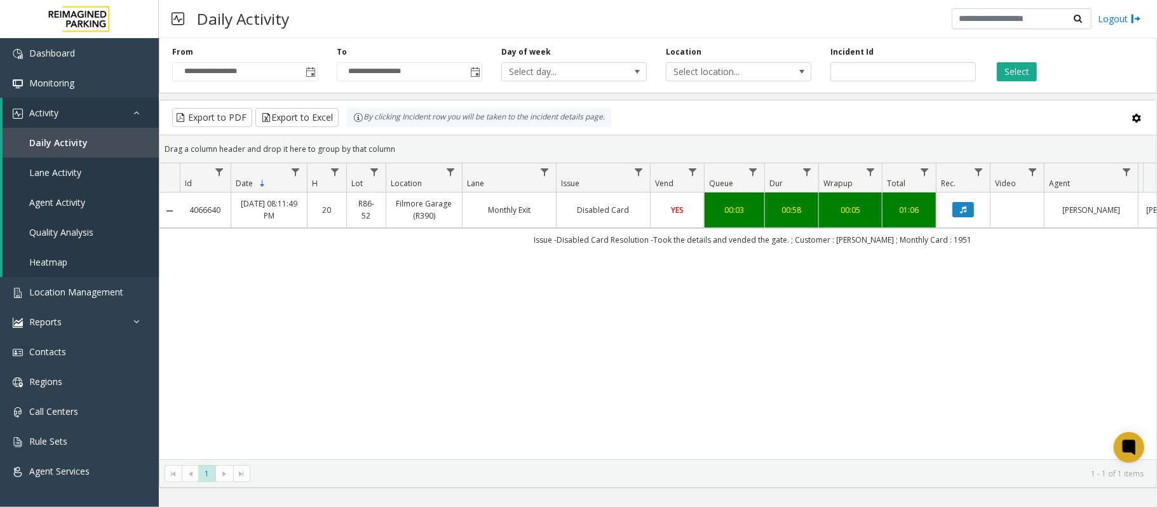
drag, startPoint x: 682, startPoint y: 257, endPoint x: 808, endPoint y: 260, distance: 125.8
click at [797, 254] on div "4066640 [DATE] 08:11:49 PM 20 R86-52 Filmore Garage (R390) Monthly Exit Disable…" at bounding box center [657, 325] width 997 height 267
click at [850, 274] on div "4066640 [DATE] 08:11:49 PM 20 R86-52 Filmore Garage (R390) Monthly Exit Disable…" at bounding box center [657, 325] width 997 height 267
drag, startPoint x: 902, startPoint y: 72, endPoint x: 791, endPoint y: 82, distance: 111.6
click at [791, 82] on div "**********" at bounding box center [658, 63] width 998 height 60
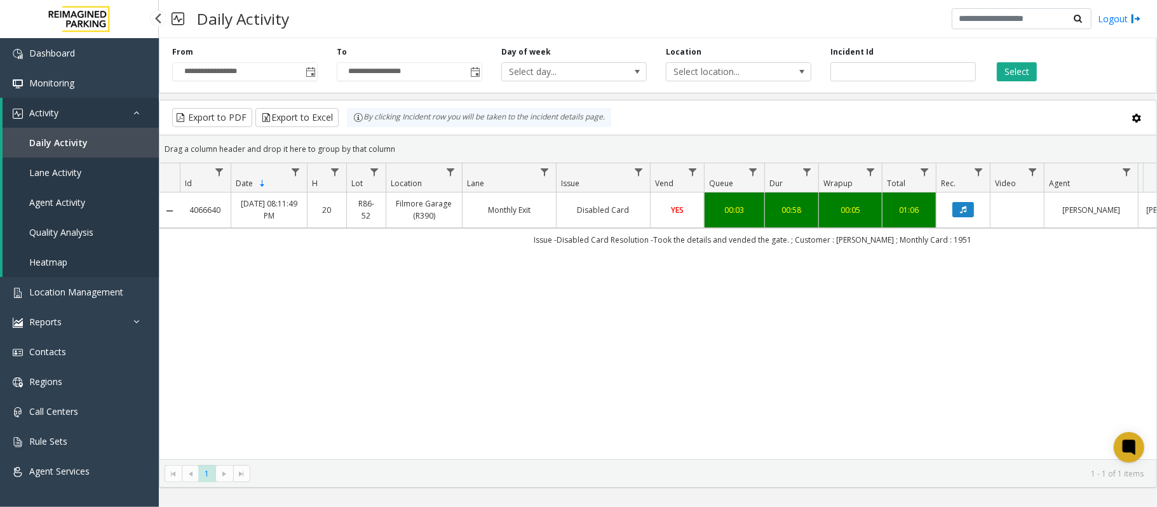
click at [82, 138] on span "Daily Activity" at bounding box center [58, 143] width 58 height 12
click at [784, 72] on span "Select location..." at bounding box center [738, 71] width 145 height 19
drag, startPoint x: 905, startPoint y: 67, endPoint x: 826, endPoint y: 66, distance: 78.8
click at [826, 66] on div "Incident Id *******" at bounding box center [903, 63] width 165 height 35
click at [1016, 67] on button "Select" at bounding box center [1017, 71] width 40 height 19
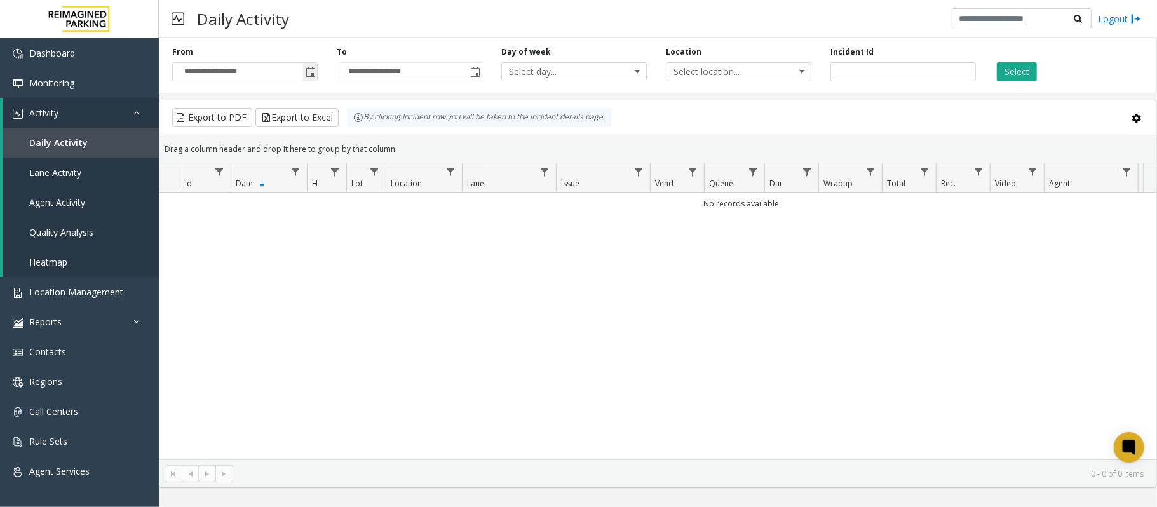
click at [316, 74] on span "Toggle popup" at bounding box center [310, 72] width 14 height 20
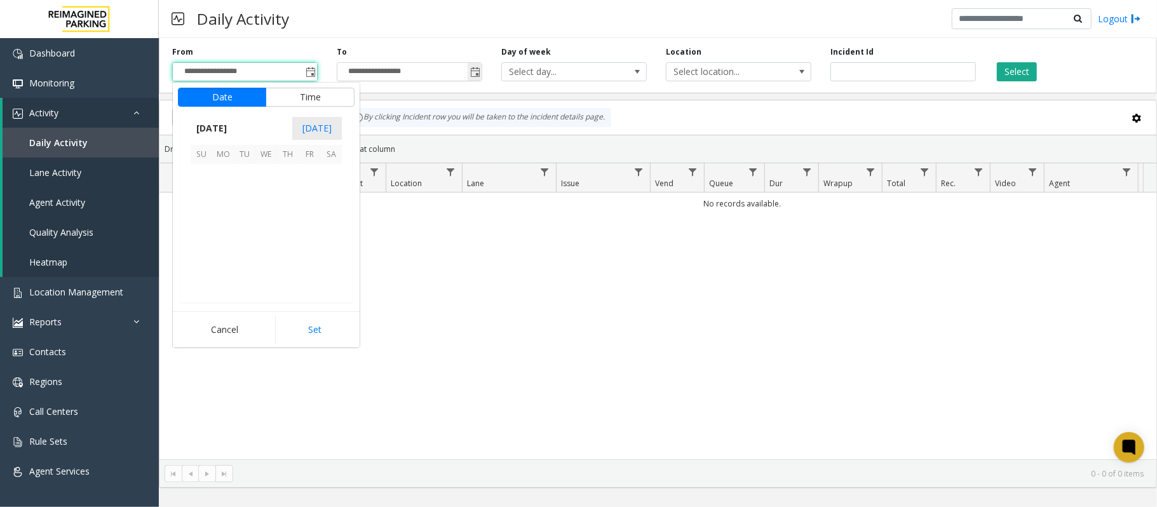
scroll to position [227981, 0]
click at [240, 174] on span "2" at bounding box center [245, 175] width 22 height 22
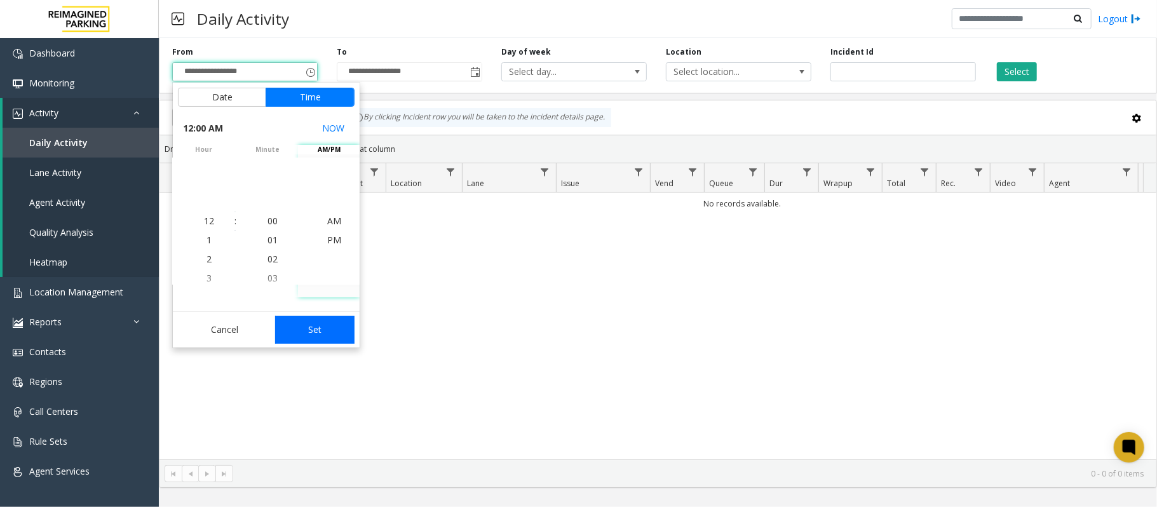
click at [337, 330] on button "Set" at bounding box center [315, 330] width 80 height 28
type input "**********"
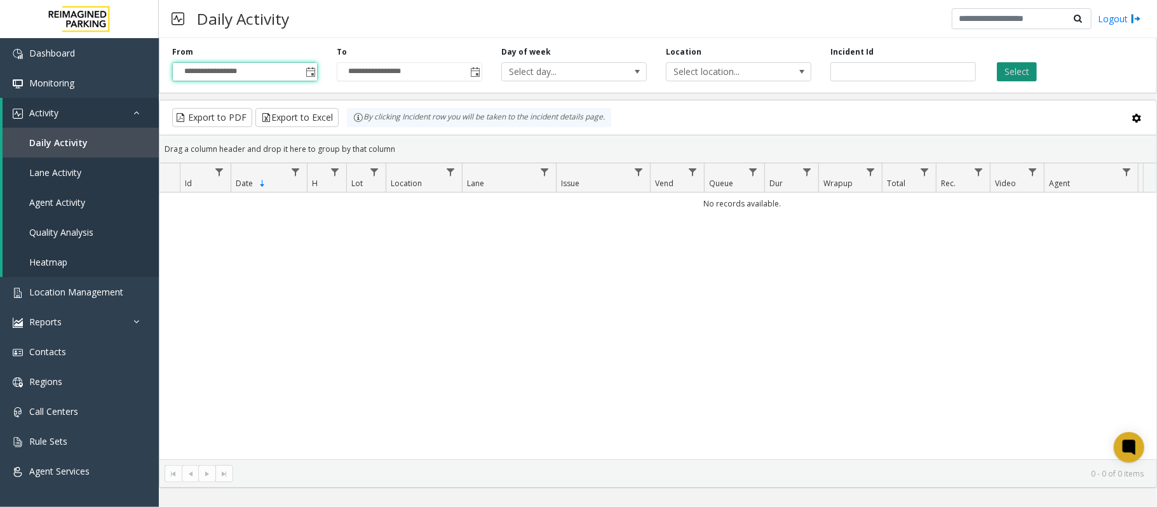
click at [1014, 79] on button "Select" at bounding box center [1017, 71] width 40 height 19
